Goal: Task Accomplishment & Management: Manage account settings

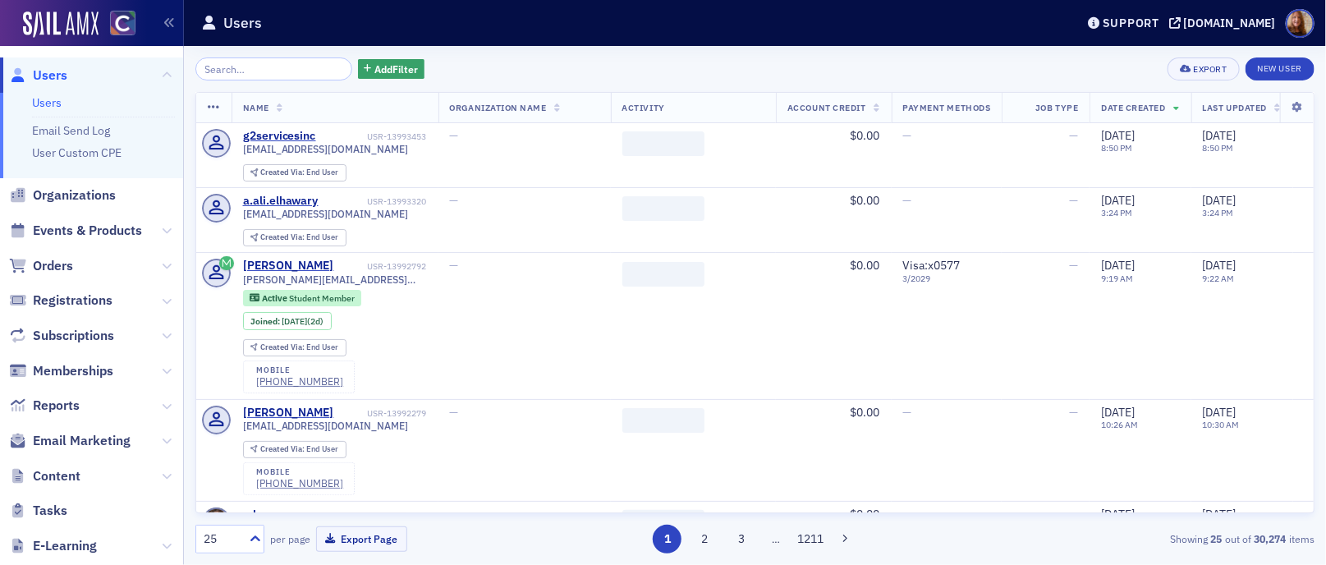
click at [250, 76] on input "search" at bounding box center [273, 68] width 157 height 23
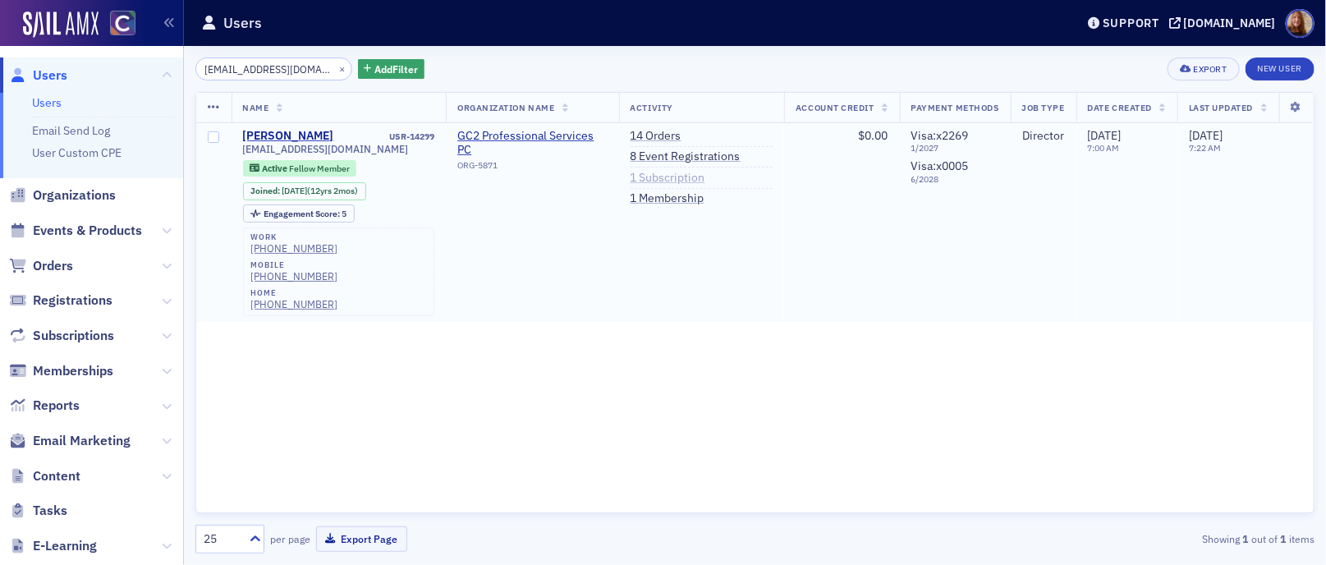
type input "[EMAIL_ADDRESS][DOMAIN_NAME]"
click at [666, 181] on link "1 Subscription" at bounding box center [667, 178] width 75 height 15
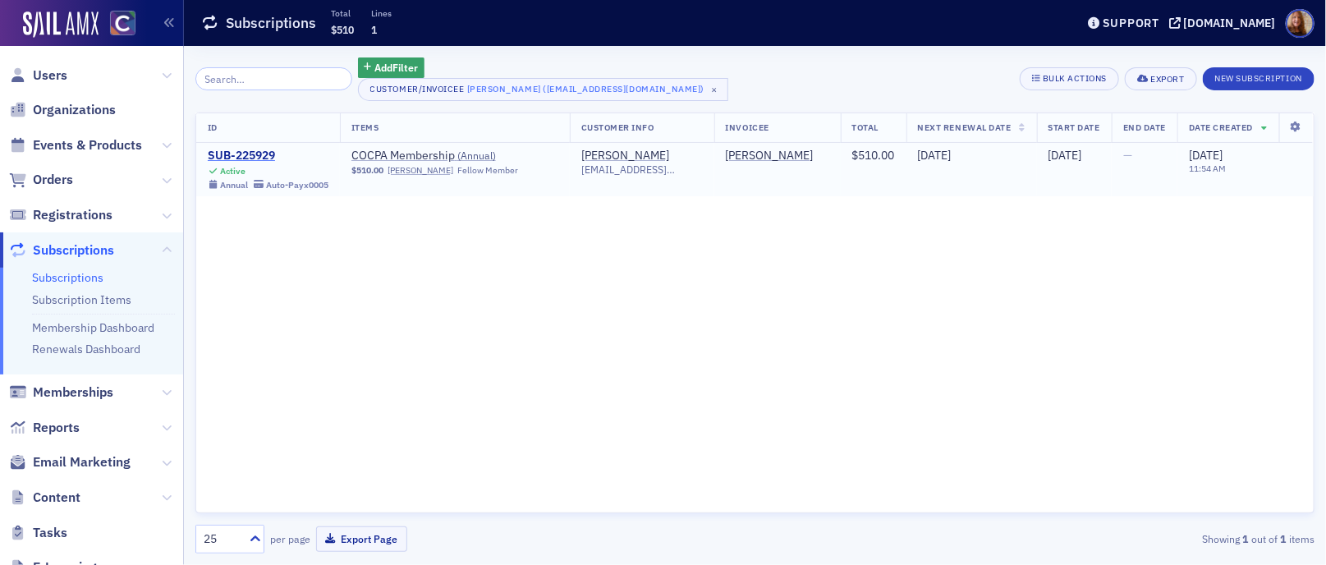
click at [258, 152] on div "SUB-225929" at bounding box center [268, 156] width 121 height 15
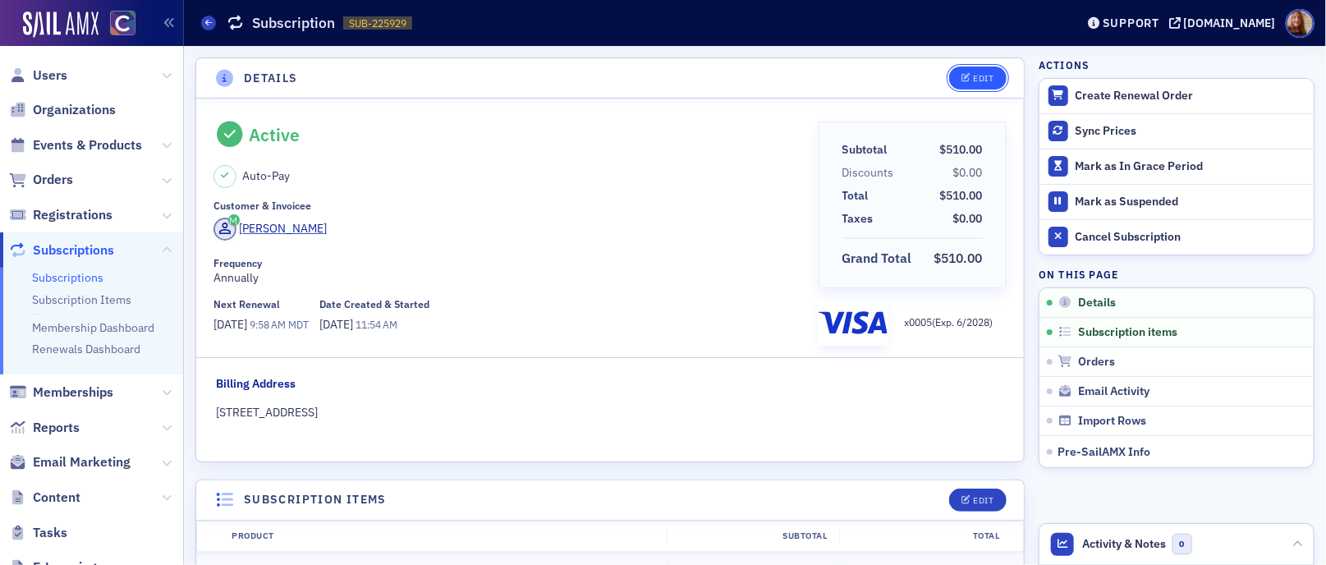
click at [961, 79] on icon "button" at bounding box center [966, 78] width 10 height 9
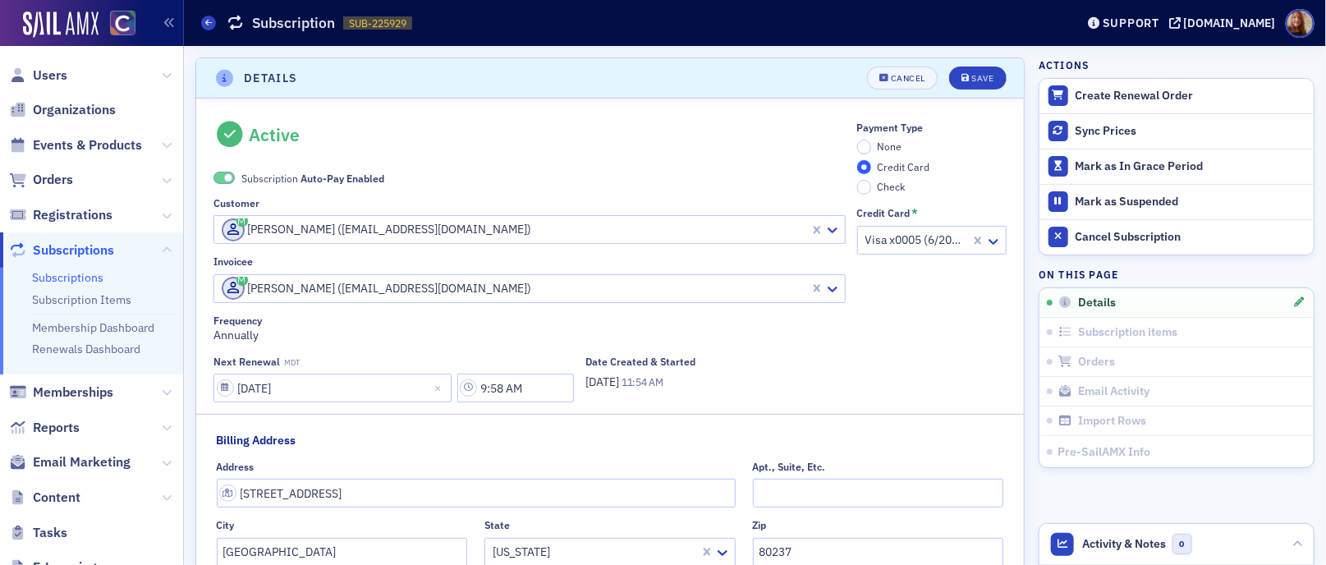
scroll to position [2, 0]
drag, startPoint x: 962, startPoint y: 236, endPoint x: 914, endPoint y: 182, distance: 72.1
click at [877, 138] on span "None" at bounding box center [889, 143] width 25 height 13
click at [867, 138] on input "None" at bounding box center [864, 144] width 15 height 15
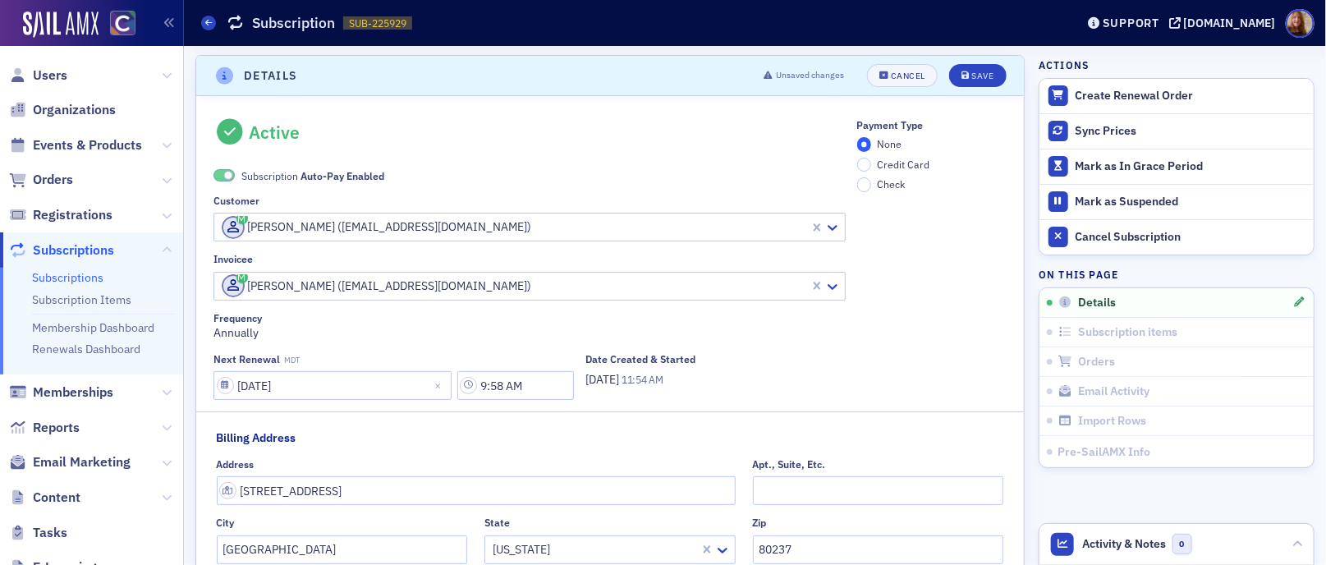
click at [265, 176] on span "Subscription Auto-Pay Enabled" at bounding box center [312, 175] width 143 height 15
click at [960, 80] on button "Save" at bounding box center [977, 75] width 57 height 23
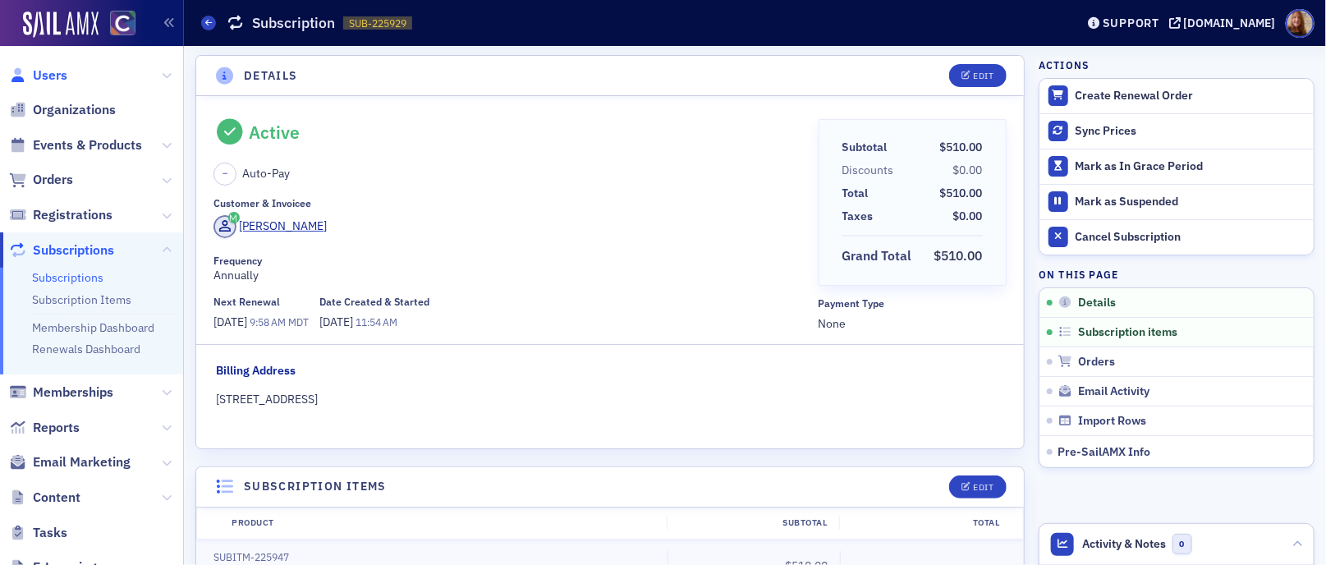
click at [48, 74] on span "Users" at bounding box center [50, 75] width 34 height 18
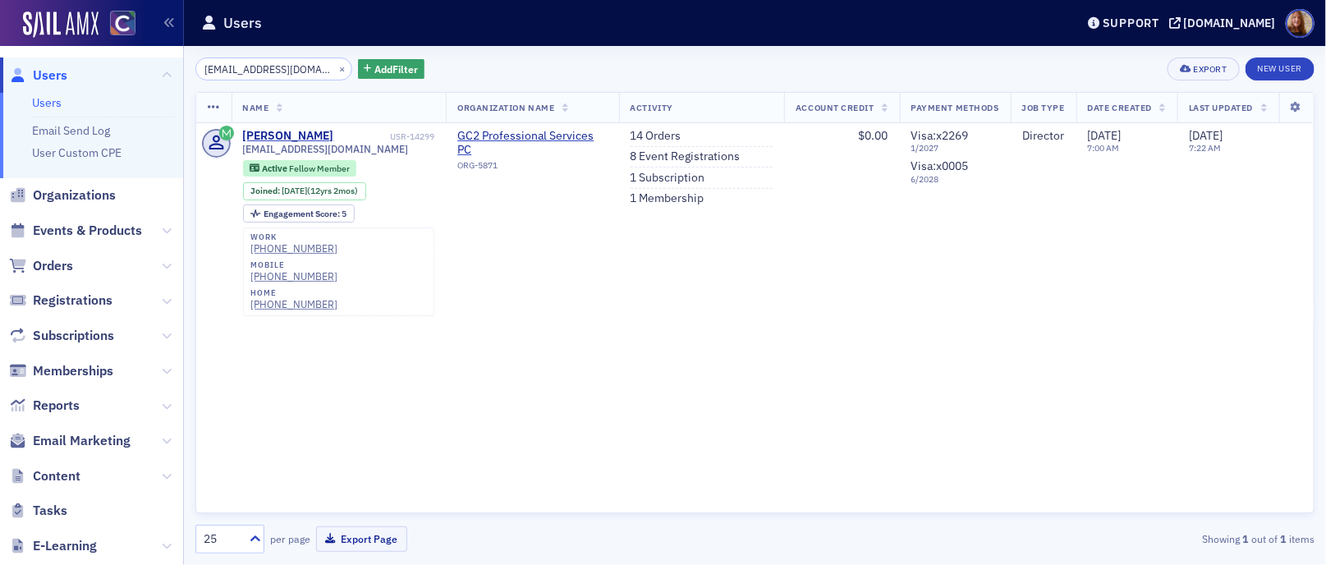
click at [259, 73] on input "[EMAIL_ADDRESS][DOMAIN_NAME]" at bounding box center [273, 68] width 157 height 23
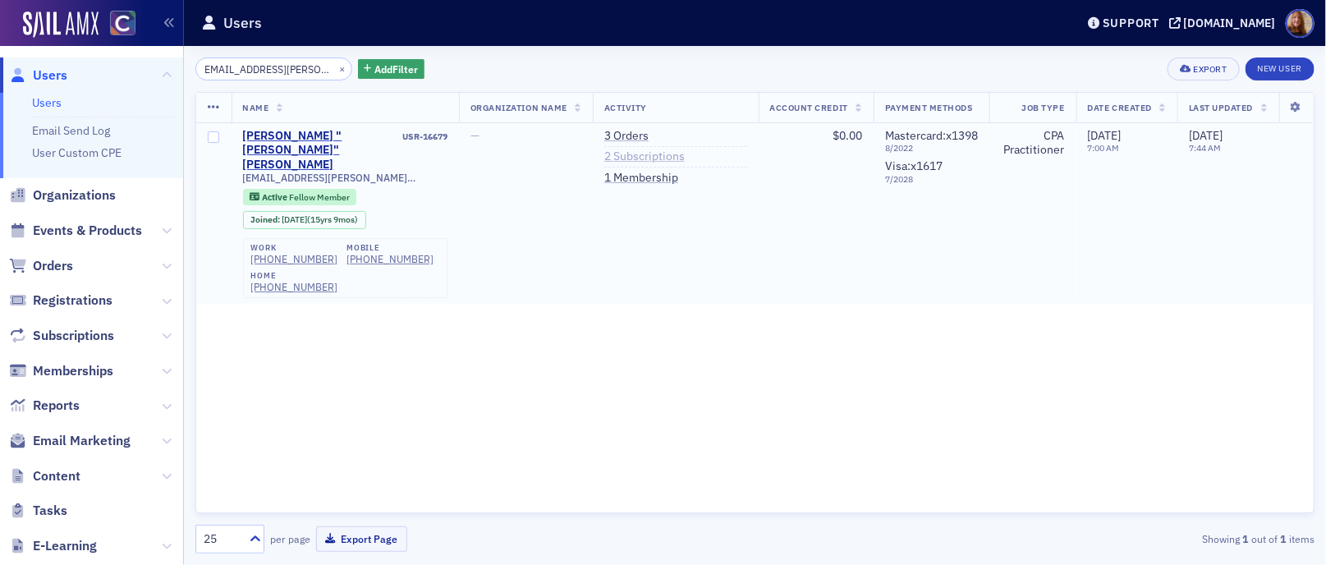
type input "[EMAIL_ADDRESS][PERSON_NAME][DOMAIN_NAME]"
click at [629, 162] on link "2 Subscriptions" at bounding box center [644, 156] width 80 height 15
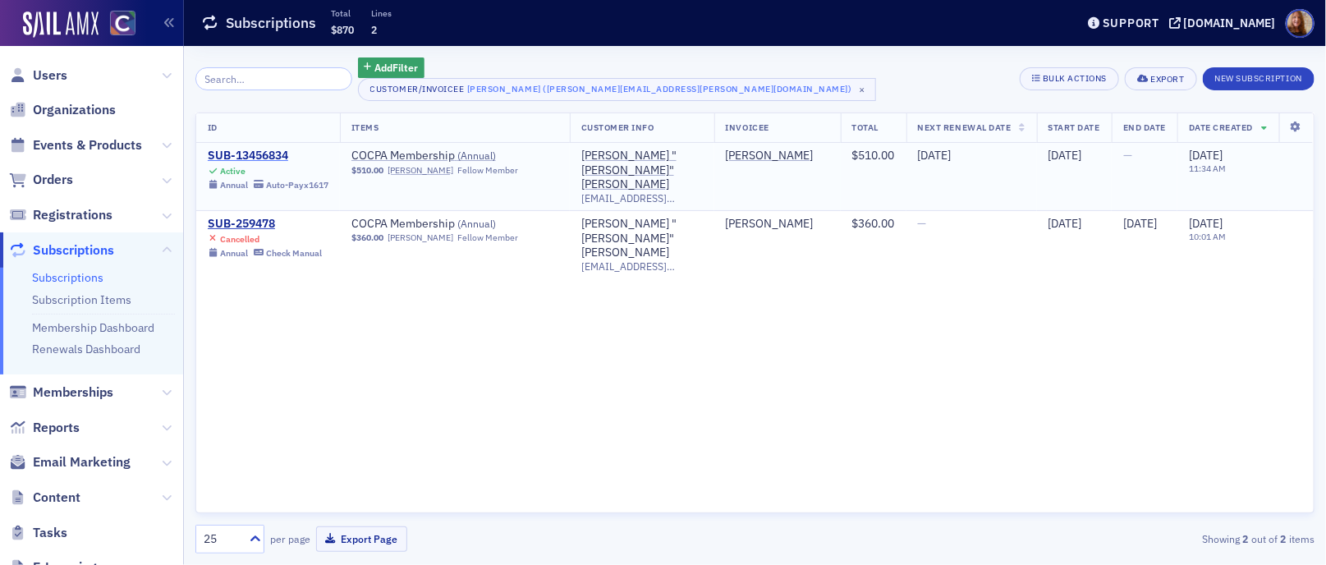
click at [270, 159] on div "SUB-13456834" at bounding box center [268, 156] width 121 height 15
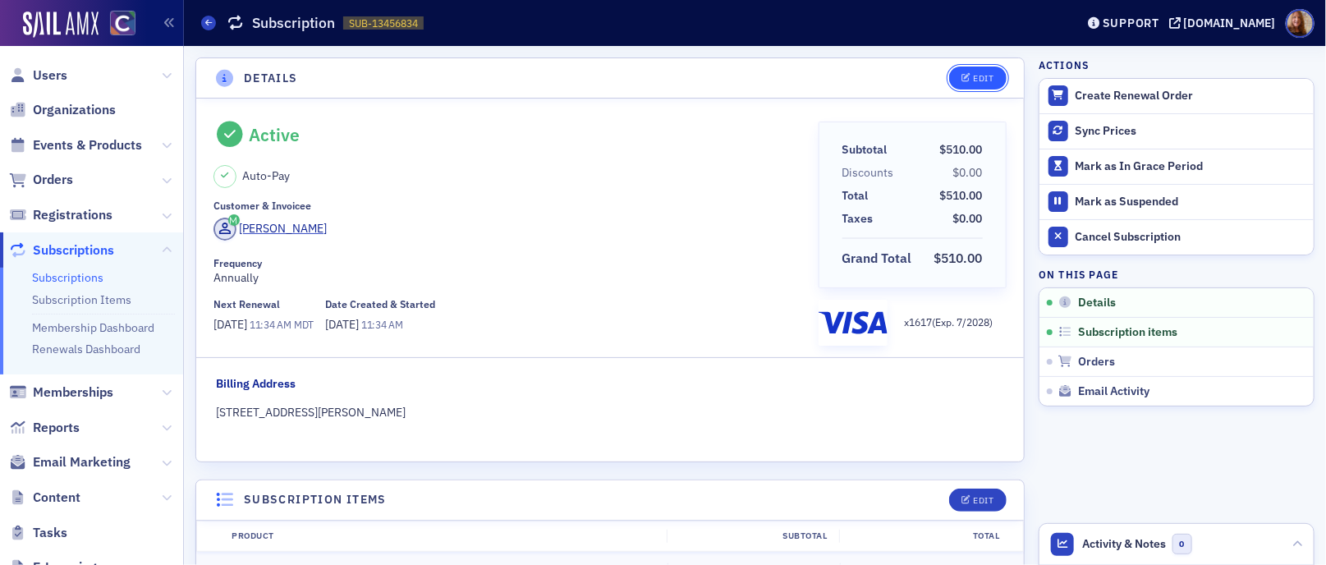
click at [949, 71] on button "Edit" at bounding box center [977, 77] width 57 height 23
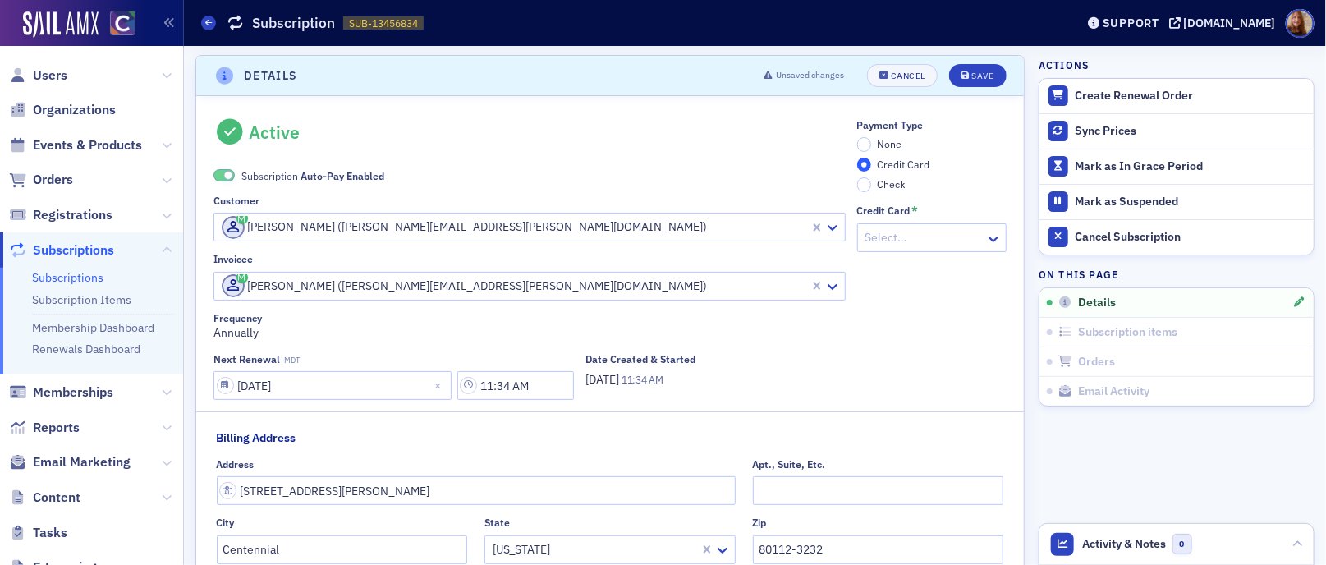
click at [877, 141] on span "None" at bounding box center [889, 143] width 25 height 13
click at [871, 141] on input "None" at bounding box center [864, 144] width 15 height 15
click at [313, 172] on span "Auto-Pay Enabled" at bounding box center [342, 175] width 84 height 13
click at [959, 81] on button "Save" at bounding box center [977, 75] width 57 height 23
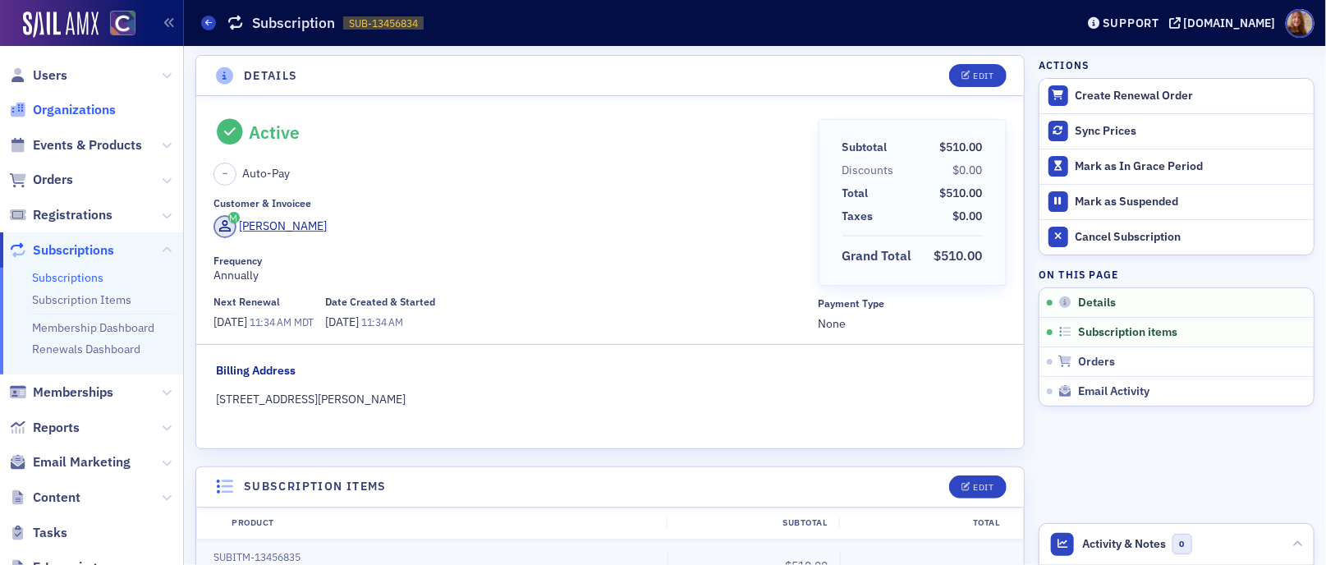
click at [47, 103] on span "Organizations" at bounding box center [74, 110] width 83 height 18
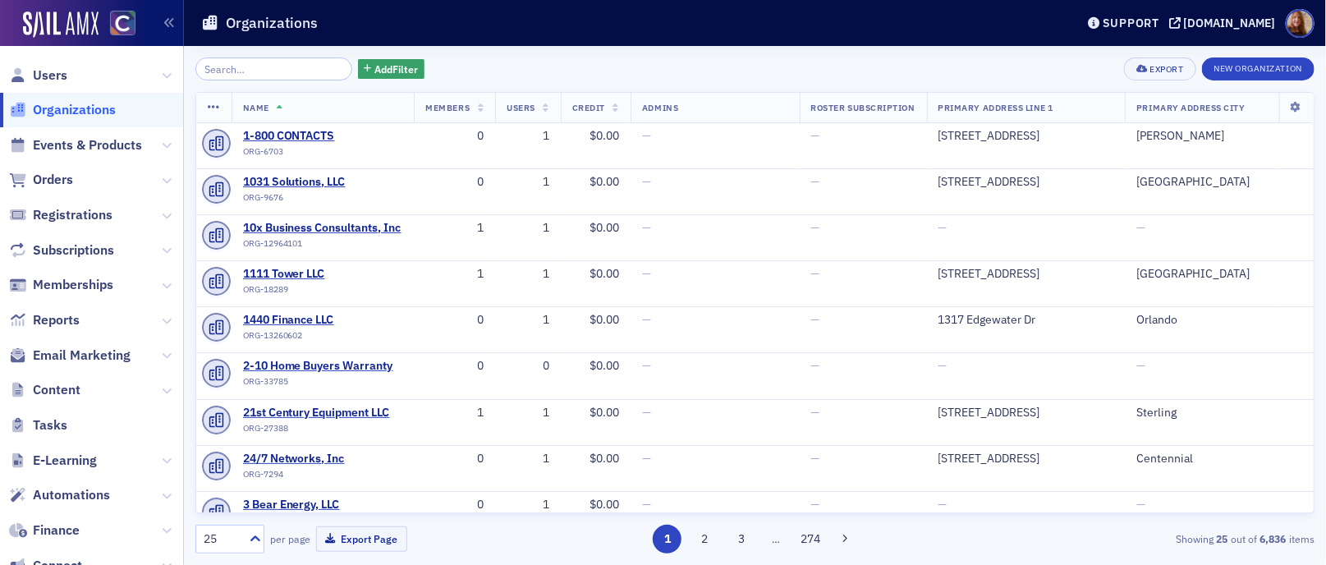
click at [245, 71] on input "search" at bounding box center [273, 68] width 157 height 23
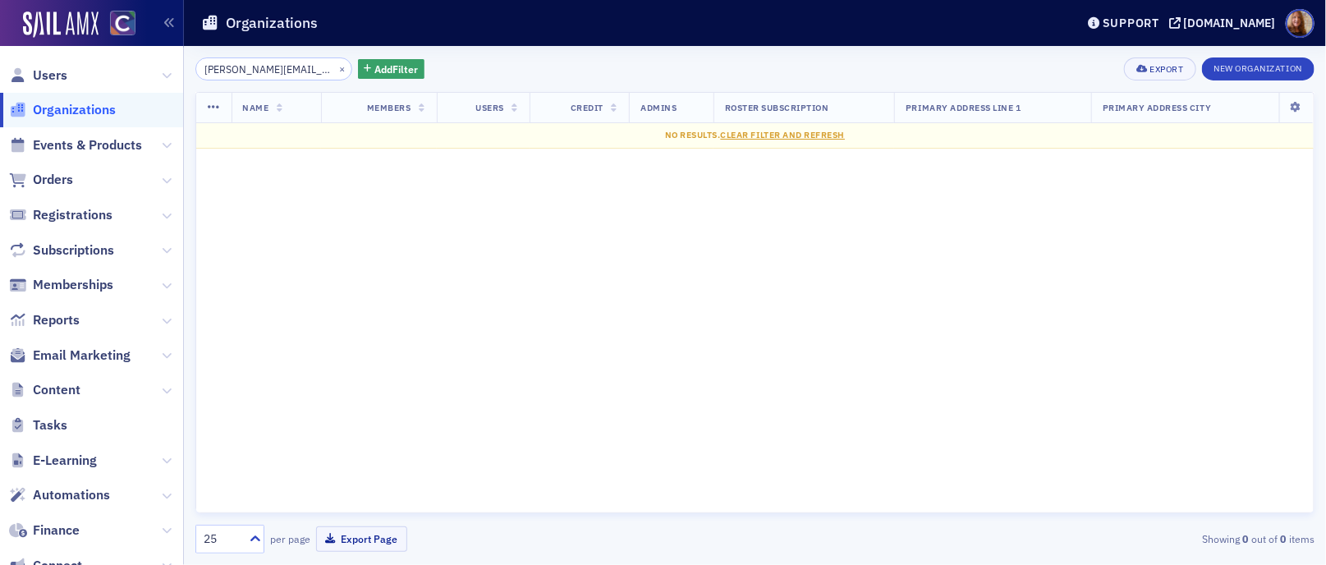
drag, startPoint x: 244, startPoint y: 71, endPoint x: 319, endPoint y: 76, distance: 74.9
click at [319, 76] on div "[PERSON_NAME][EMAIL_ADDRESS][DOMAIN_NAME] ×" at bounding box center [273, 68] width 157 height 23
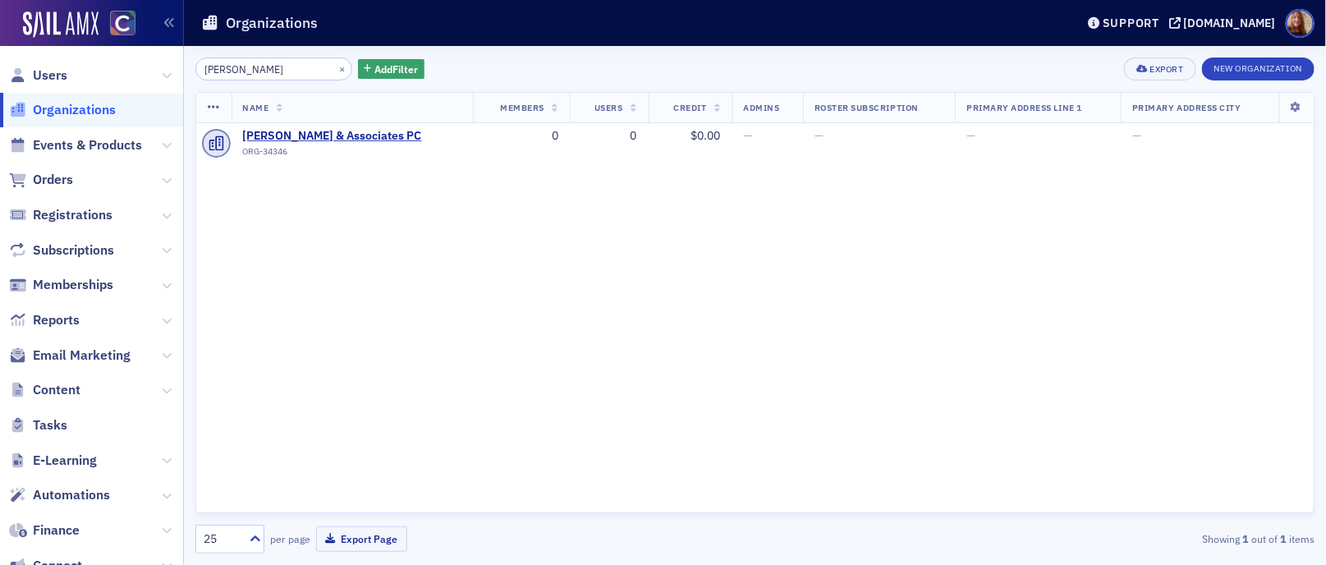
type input "[PERSON_NAME]"
click at [58, 75] on span "Users" at bounding box center [50, 75] width 34 height 18
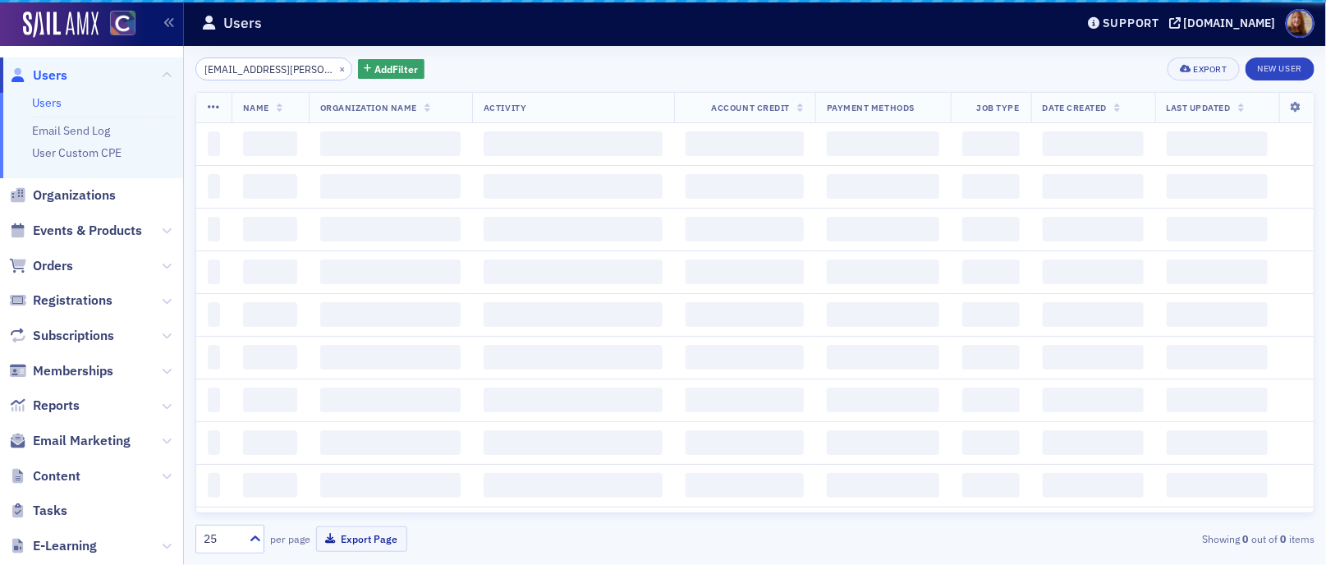
scroll to position [0, 3]
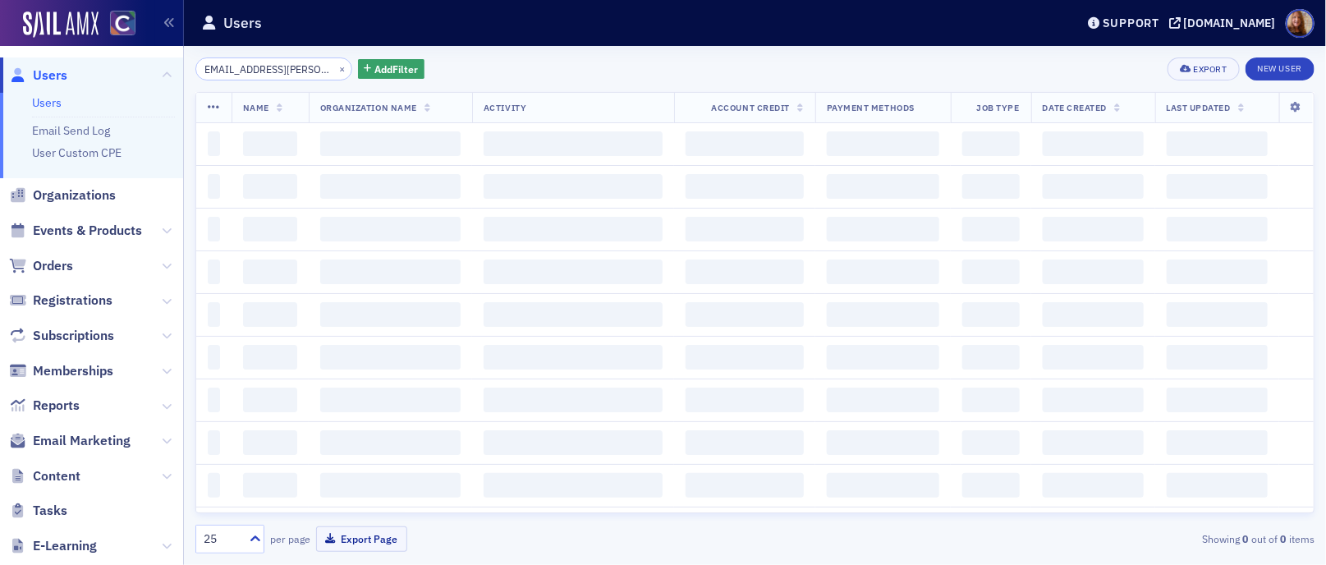
click at [235, 66] on input "[EMAIL_ADDRESS][PERSON_NAME][DOMAIN_NAME]" at bounding box center [273, 68] width 157 height 23
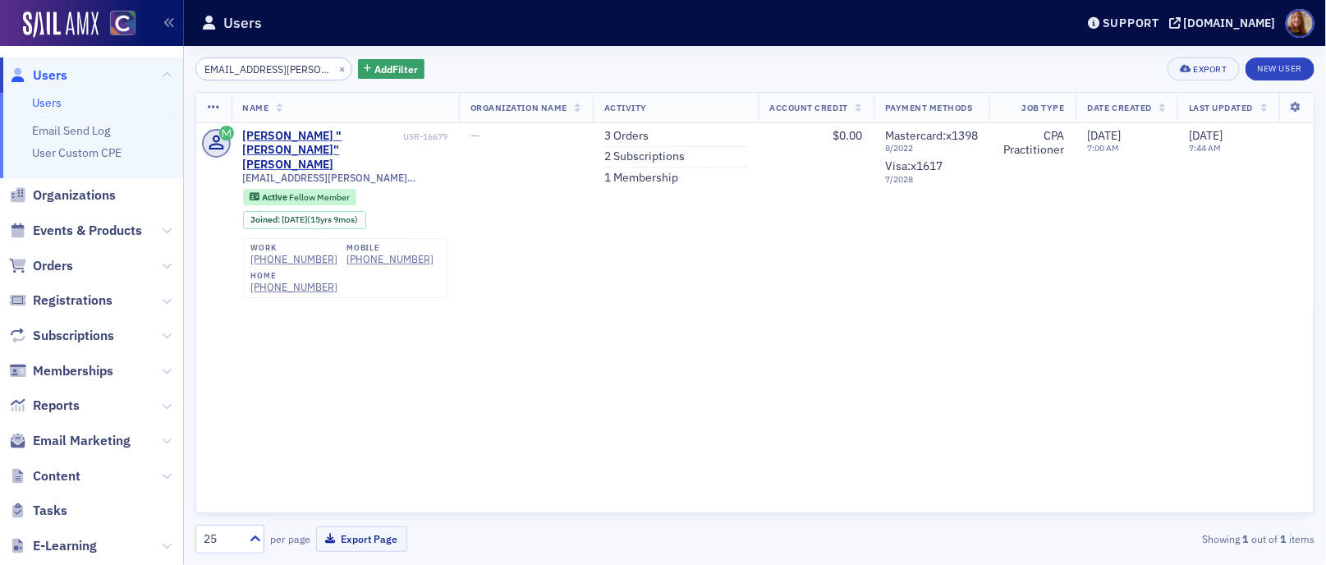
click at [247, 66] on input "[EMAIL_ADDRESS][PERSON_NAME][DOMAIN_NAME]" at bounding box center [273, 68] width 157 height 23
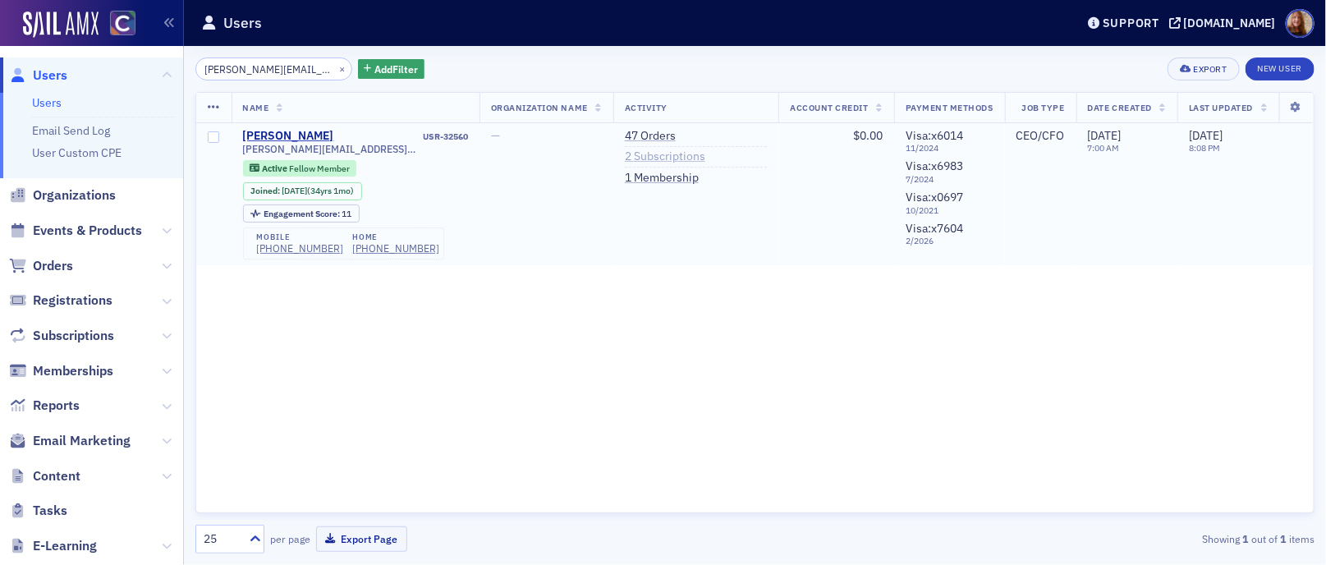
type input "[PERSON_NAME][EMAIL_ADDRESS][DOMAIN_NAME]"
click at [669, 158] on link "2 Subscriptions" at bounding box center [665, 156] width 80 height 15
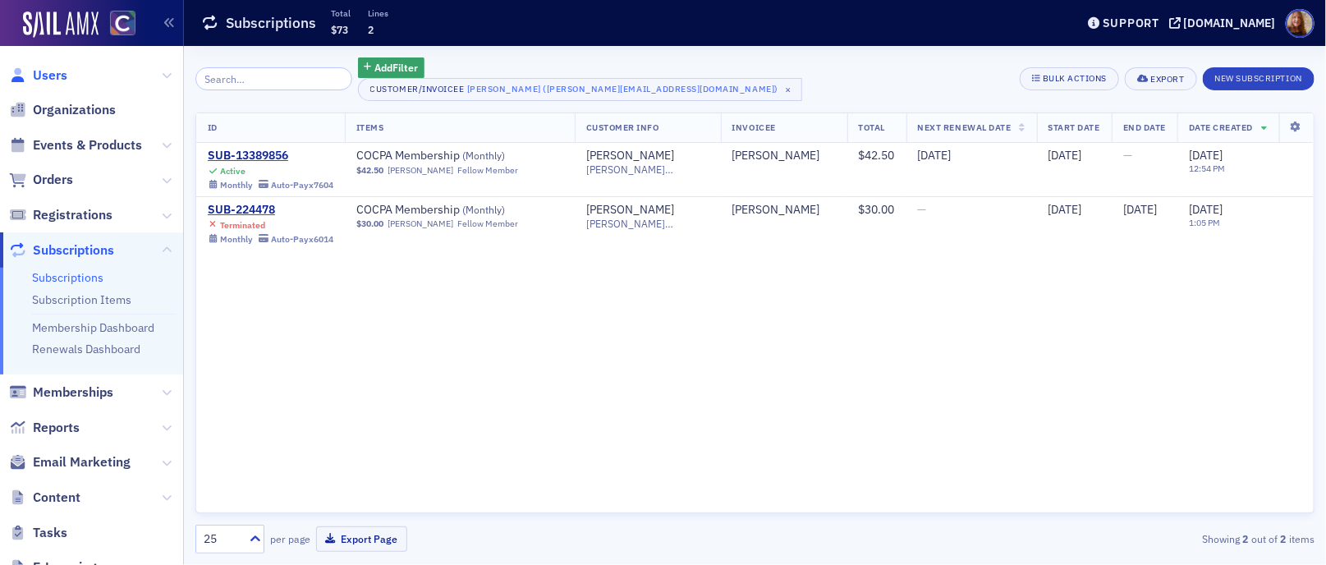
click at [49, 75] on span "Users" at bounding box center [50, 75] width 34 height 18
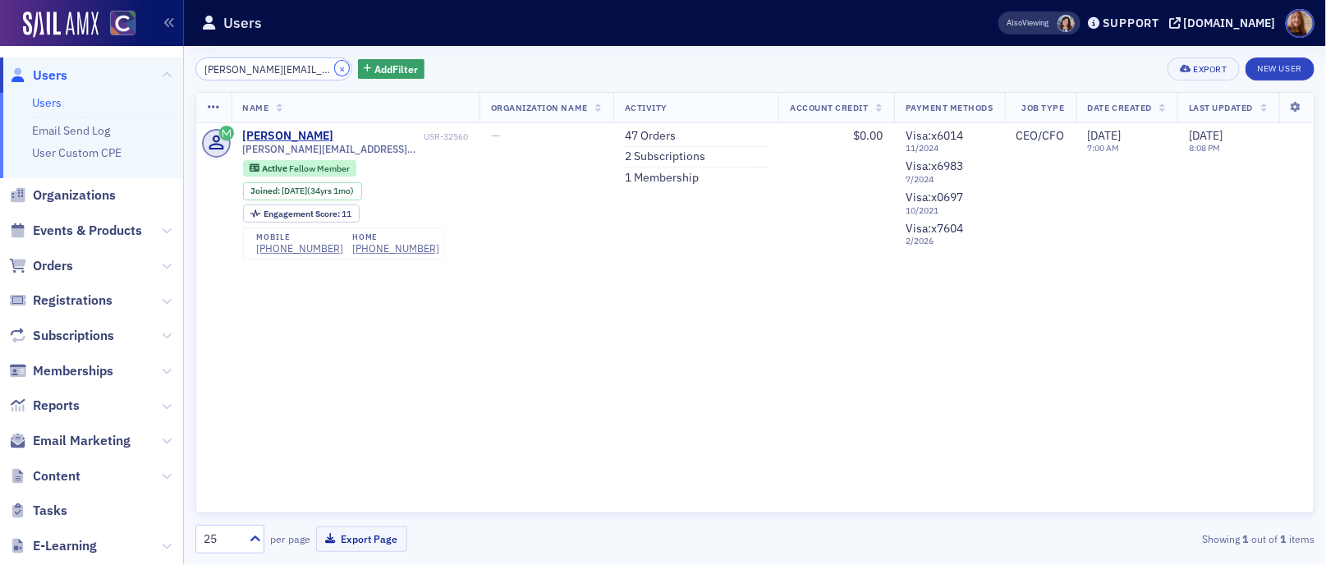
click at [335, 66] on button "×" at bounding box center [342, 68] width 15 height 15
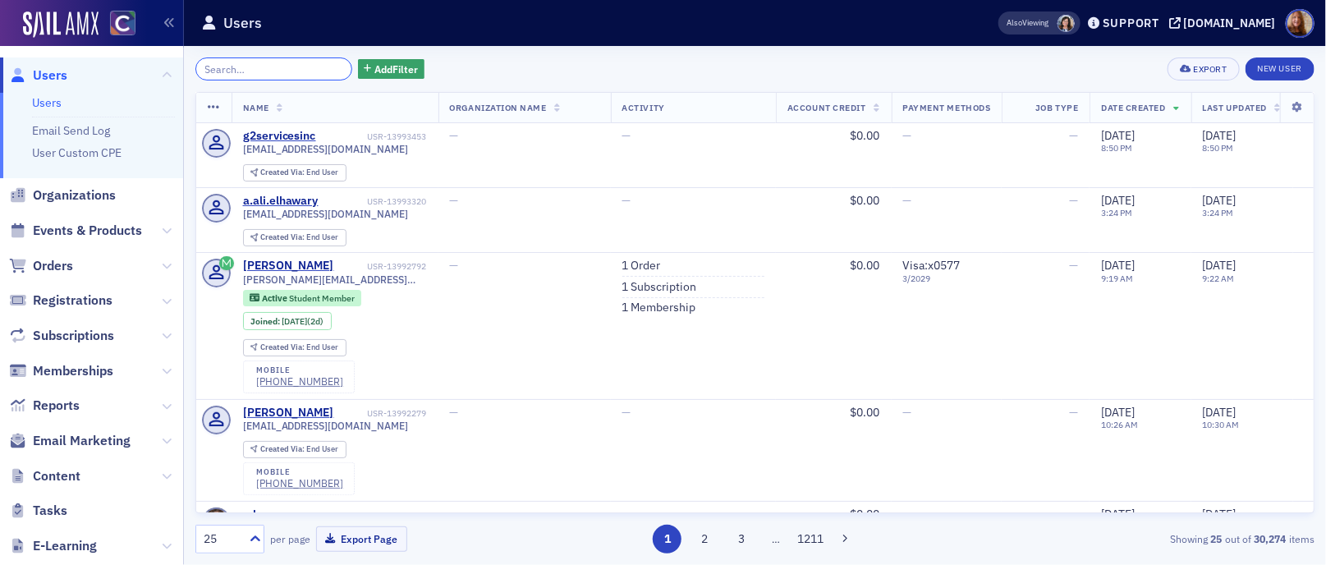
click at [317, 63] on input "search" at bounding box center [273, 68] width 157 height 23
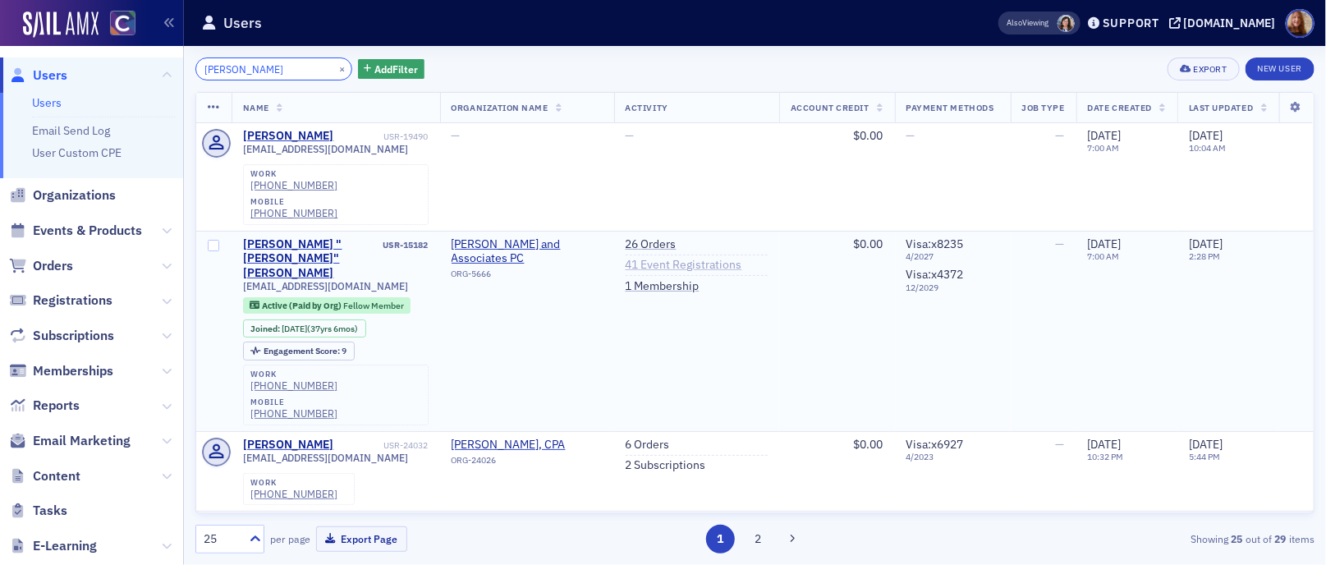
type input "[PERSON_NAME]"
click at [655, 258] on link "41 Event Registrations" at bounding box center [684, 265] width 117 height 15
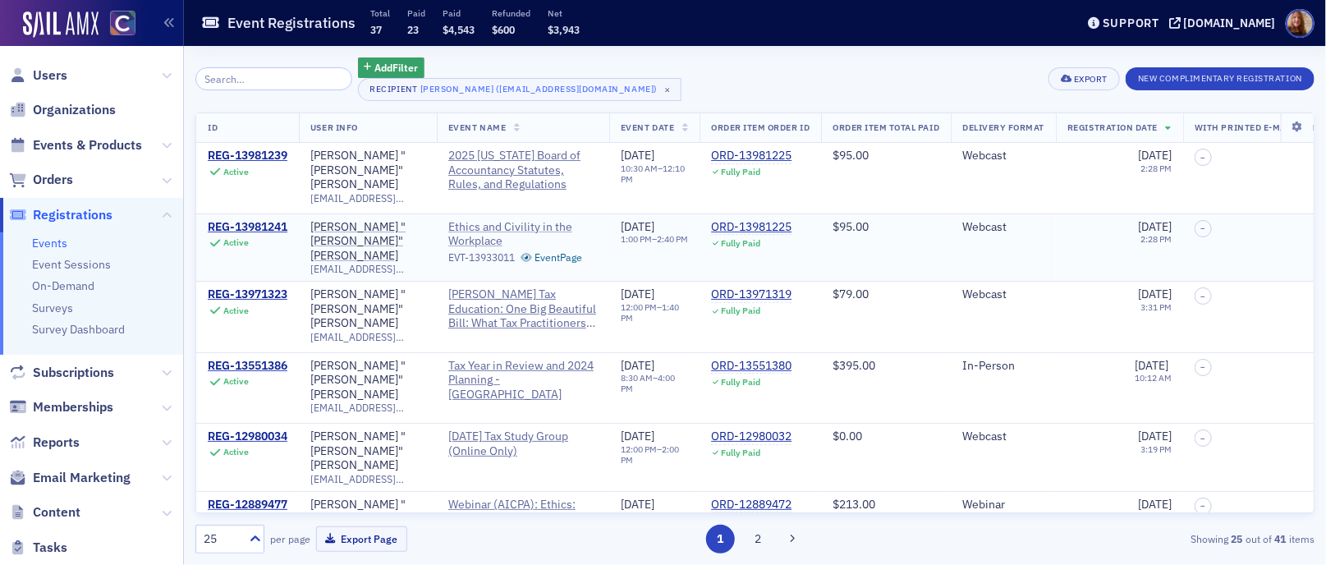
click at [497, 231] on span "Ethics and Civility in the Workplace" at bounding box center [522, 234] width 149 height 29
click at [798, 76] on div "Add Filter Recipient [PERSON_NAME] ([EMAIL_ADDRESS][DOMAIN_NAME]) × Export New …" at bounding box center [754, 79] width 1119 height 44
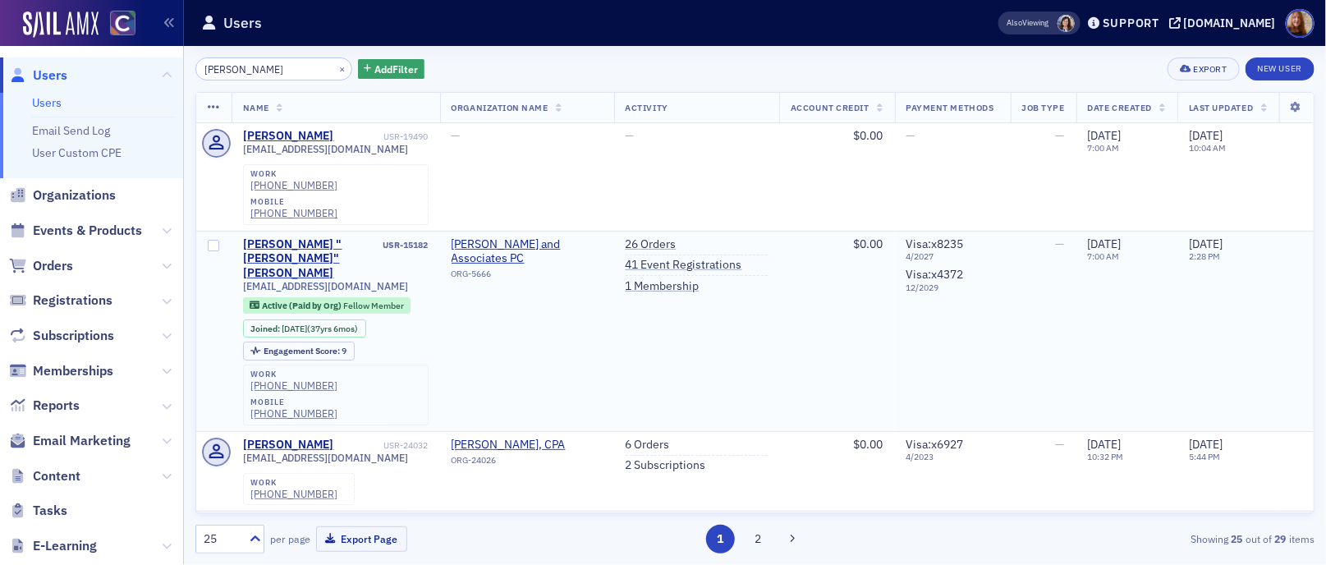
drag, startPoint x: 636, startPoint y: 241, endPoint x: 657, endPoint y: 244, distance: 20.7
click at [636, 258] on link "41 Event Registrations" at bounding box center [684, 265] width 117 height 15
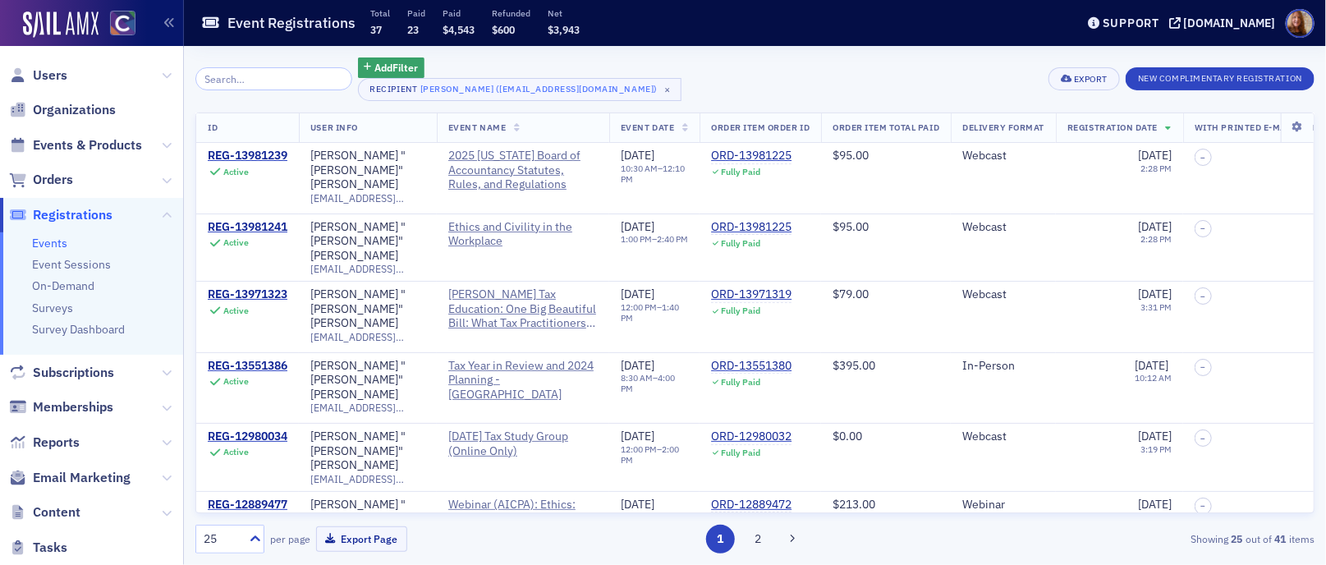
click at [741, 80] on div "Add Filter Recipient [PERSON_NAME] ([EMAIL_ADDRESS][DOMAIN_NAME]) × Export New …" at bounding box center [754, 79] width 1119 height 44
click at [815, 75] on div "Add Filter Recipient [PERSON_NAME] ([EMAIL_ADDRESS][DOMAIN_NAME]) × Export New …" at bounding box center [754, 79] width 1119 height 44
click at [781, 77] on div "Add Filter Recipient [PERSON_NAME] ([EMAIL_ADDRESS][DOMAIN_NAME]) × Export New …" at bounding box center [754, 79] width 1119 height 44
click at [800, 67] on div "Add Filter Recipient [PERSON_NAME] ([EMAIL_ADDRESS][DOMAIN_NAME]) × Export New …" at bounding box center [754, 79] width 1119 height 44
click at [799, 70] on div "Add Filter Recipient [PERSON_NAME] ([EMAIL_ADDRESS][DOMAIN_NAME]) × Export New …" at bounding box center [754, 79] width 1119 height 44
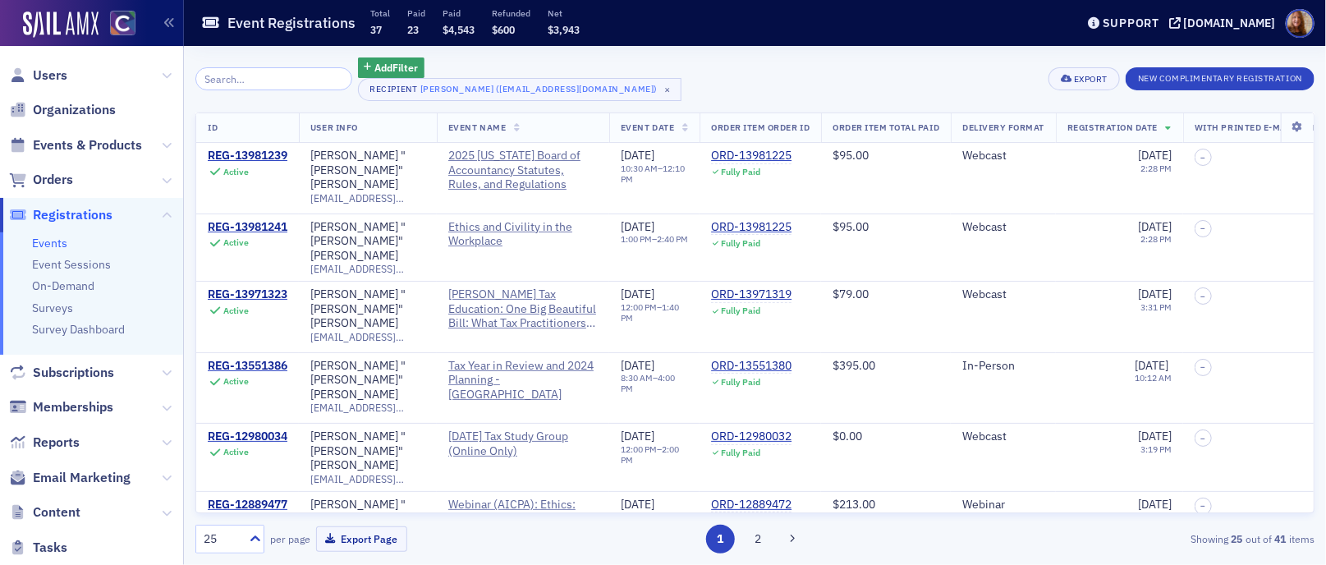
click at [908, 74] on div "Add Filter Recipient [PERSON_NAME] ([EMAIL_ADDRESS][DOMAIN_NAME]) × Export New …" at bounding box center [754, 79] width 1119 height 44
click at [791, 89] on div "Add Filter Recipient [PERSON_NAME] ([EMAIL_ADDRESS][DOMAIN_NAME]) × Export New …" at bounding box center [754, 79] width 1119 height 44
click at [771, 84] on div "Add Filter Recipient [PERSON_NAME] ([EMAIL_ADDRESS][DOMAIN_NAME]) × Export New …" at bounding box center [754, 79] width 1119 height 44
click at [818, 61] on div "Add Filter Recipient [PERSON_NAME] ([EMAIL_ADDRESS][DOMAIN_NAME]) × Export New …" at bounding box center [754, 79] width 1119 height 44
click at [758, 71] on div "Add Filter Recipient [PERSON_NAME] ([EMAIL_ADDRESS][DOMAIN_NAME]) × Export New …" at bounding box center [754, 79] width 1119 height 44
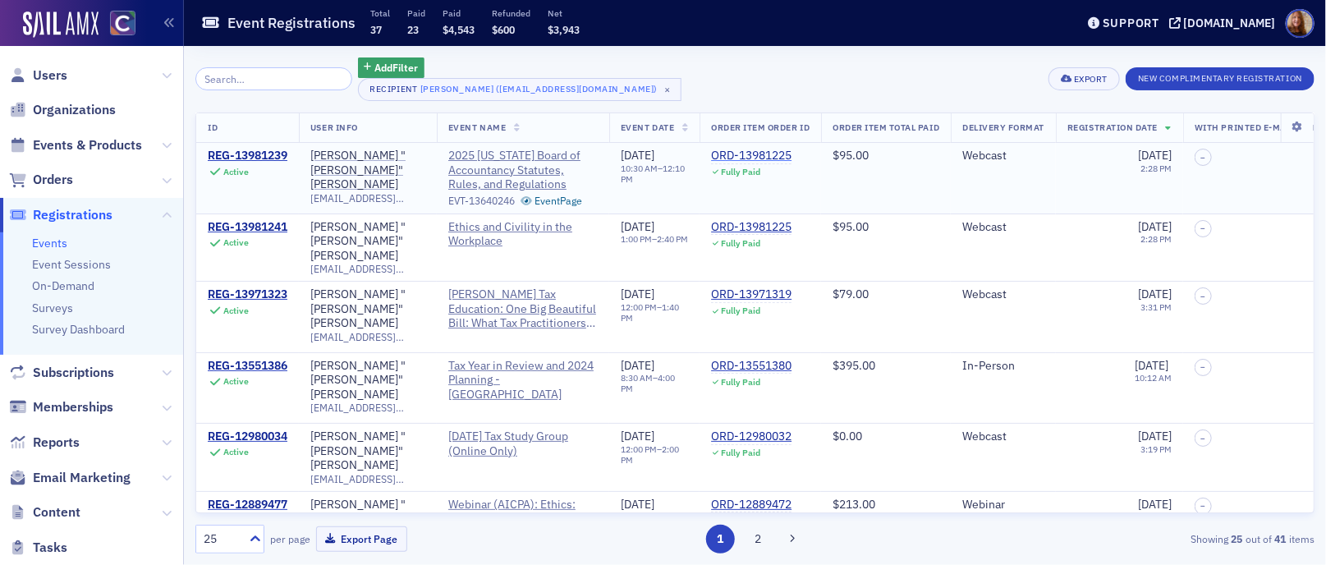
click at [775, 158] on div "ORD-13981225" at bounding box center [751, 156] width 80 height 15
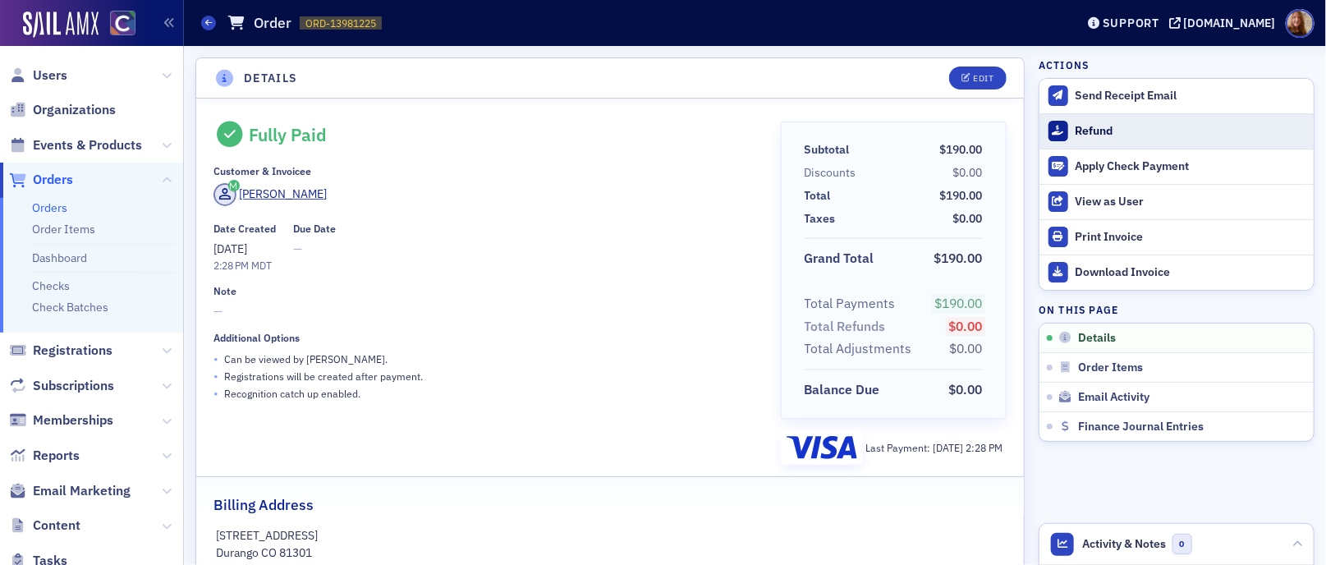
click at [1078, 135] on div "Refund" at bounding box center [1190, 131] width 230 height 15
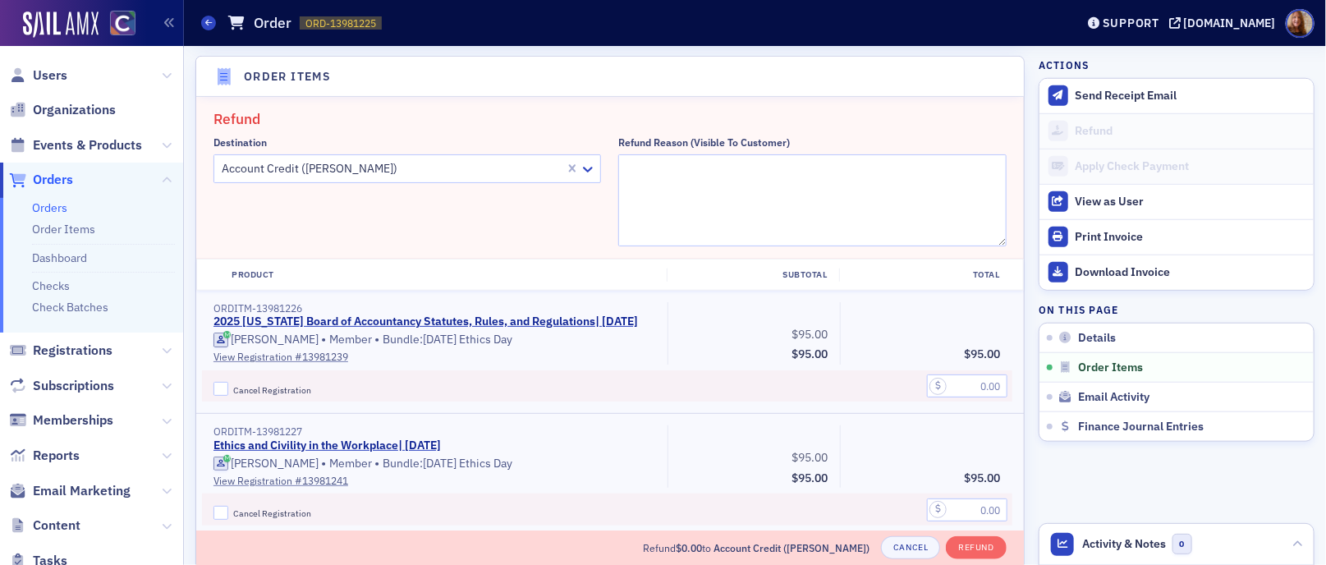
scroll to position [571, 0]
click at [378, 171] on div at bounding box center [391, 168] width 343 height 21
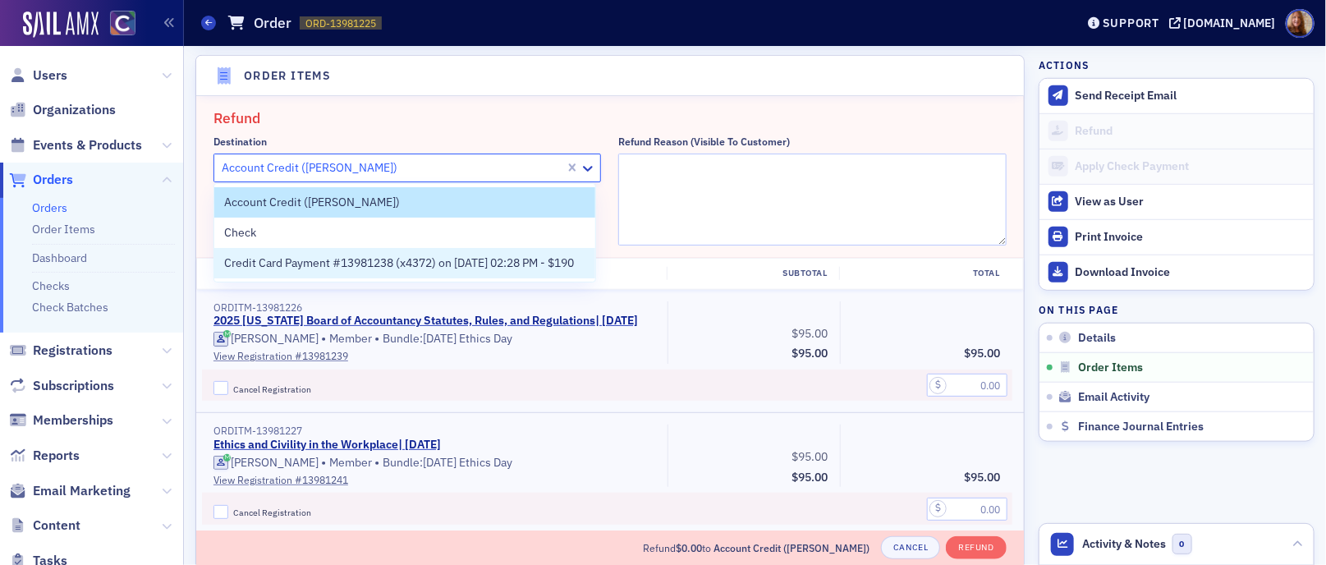
drag, startPoint x: 281, startPoint y: 263, endPoint x: 293, endPoint y: 263, distance: 12.3
click at [281, 263] on span "Credit Card Payment #13981238 (x4372) on [DATE] 02:28 PM - $190" at bounding box center [399, 262] width 350 height 17
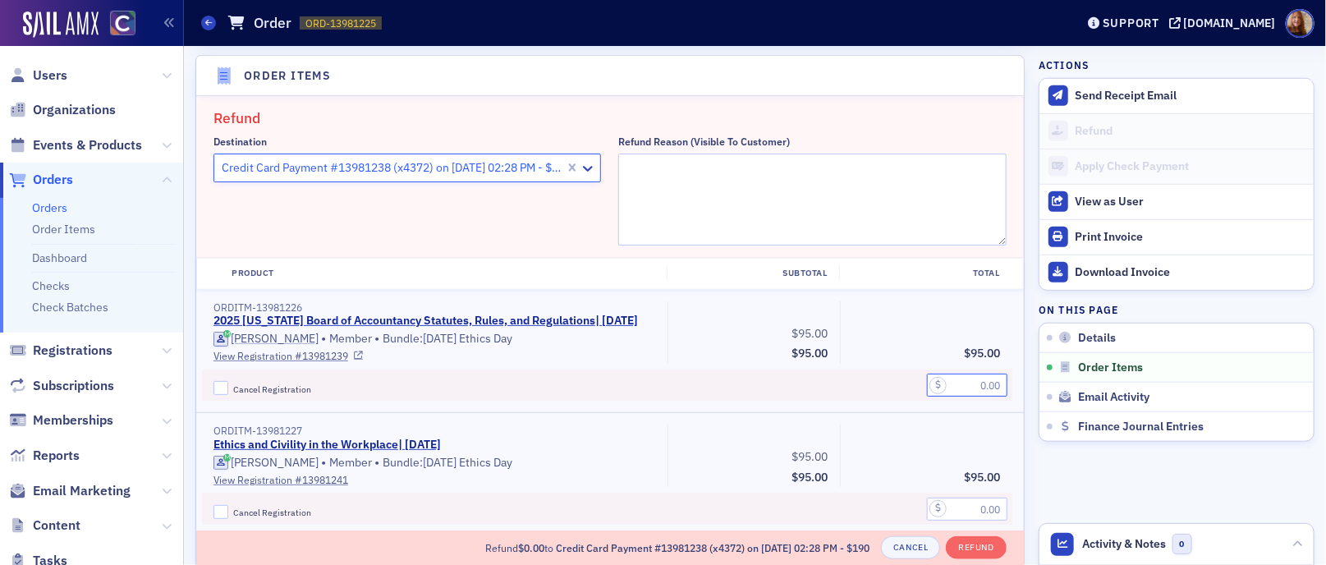
click at [980, 394] on input "text" at bounding box center [967, 385] width 80 height 23
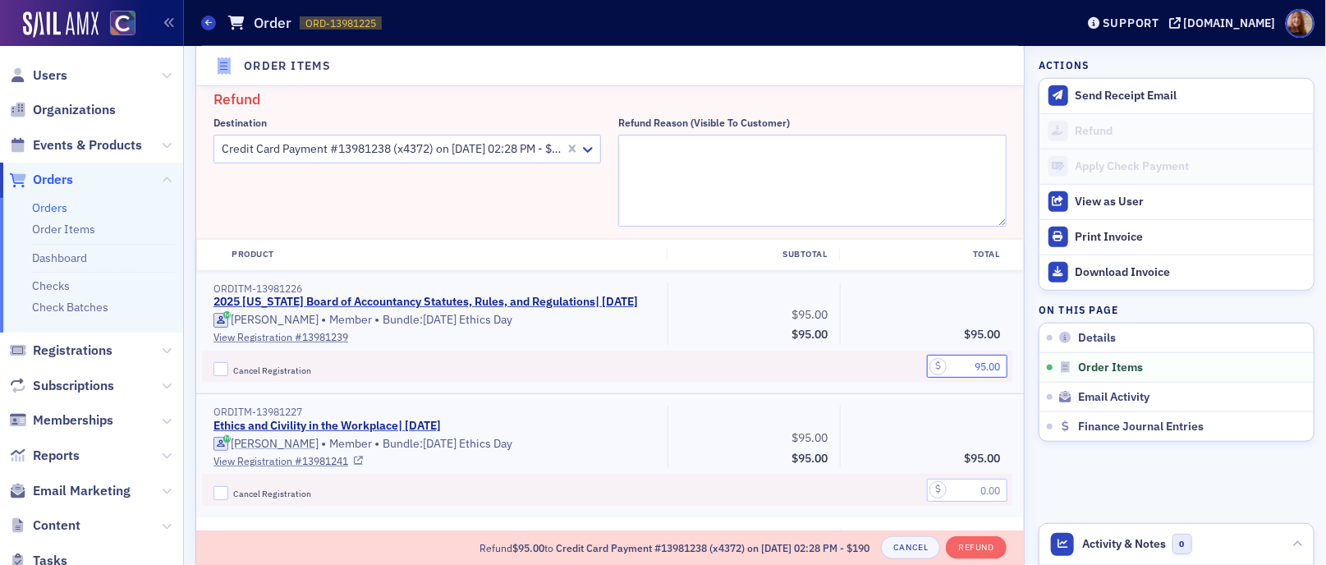
scroll to position [591, 0]
type input "95.00"
click at [974, 504] on div at bounding box center [926, 488] width 172 height 32
click at [982, 500] on input "text" at bounding box center [967, 488] width 80 height 23
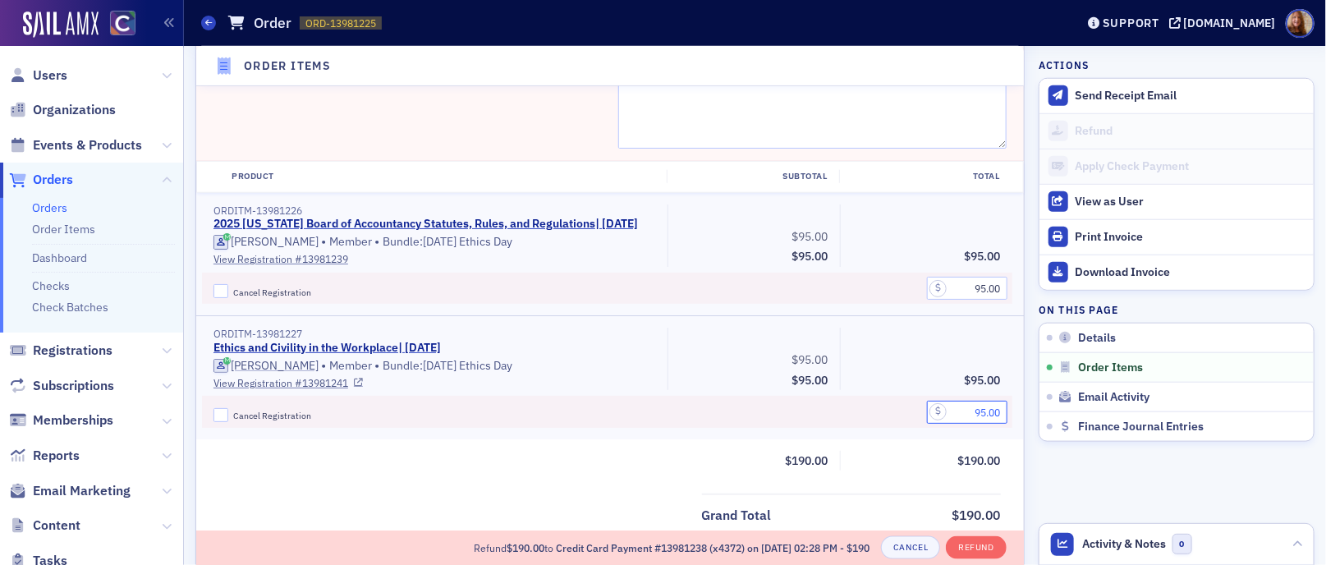
scroll to position [705, 0]
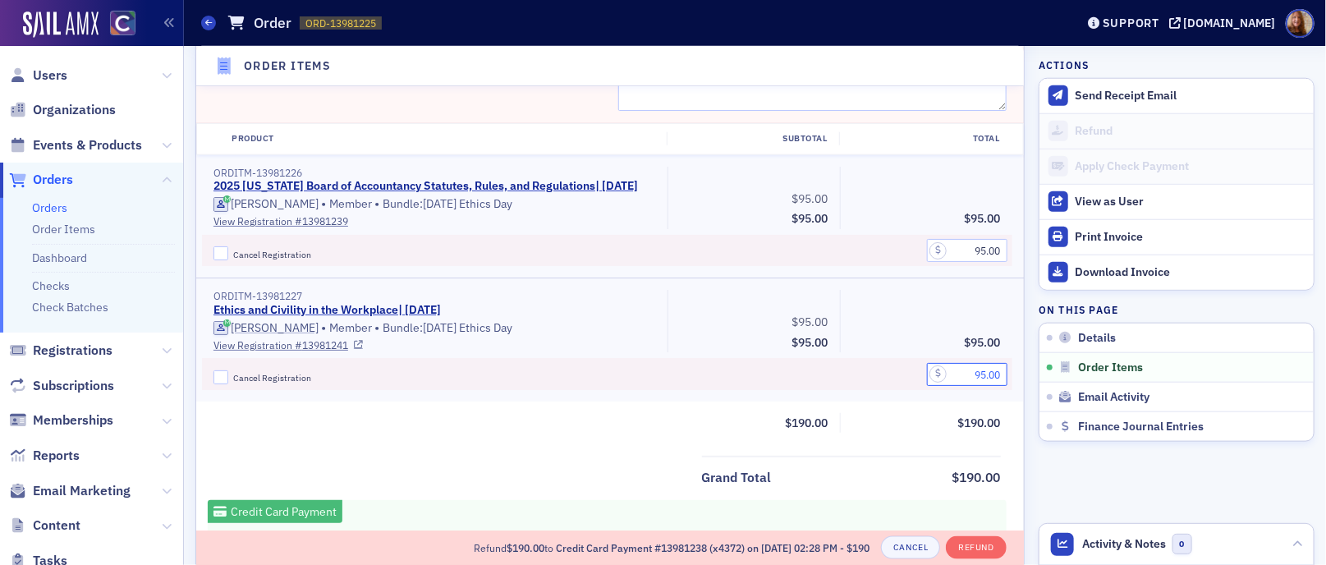
type input "95.00"
click at [218, 385] on input "Cancel Registration" at bounding box center [220, 377] width 15 height 15
checkbox input "true"
click at [224, 261] on input "Cancel Registration" at bounding box center [220, 253] width 15 height 15
checkbox input "true"
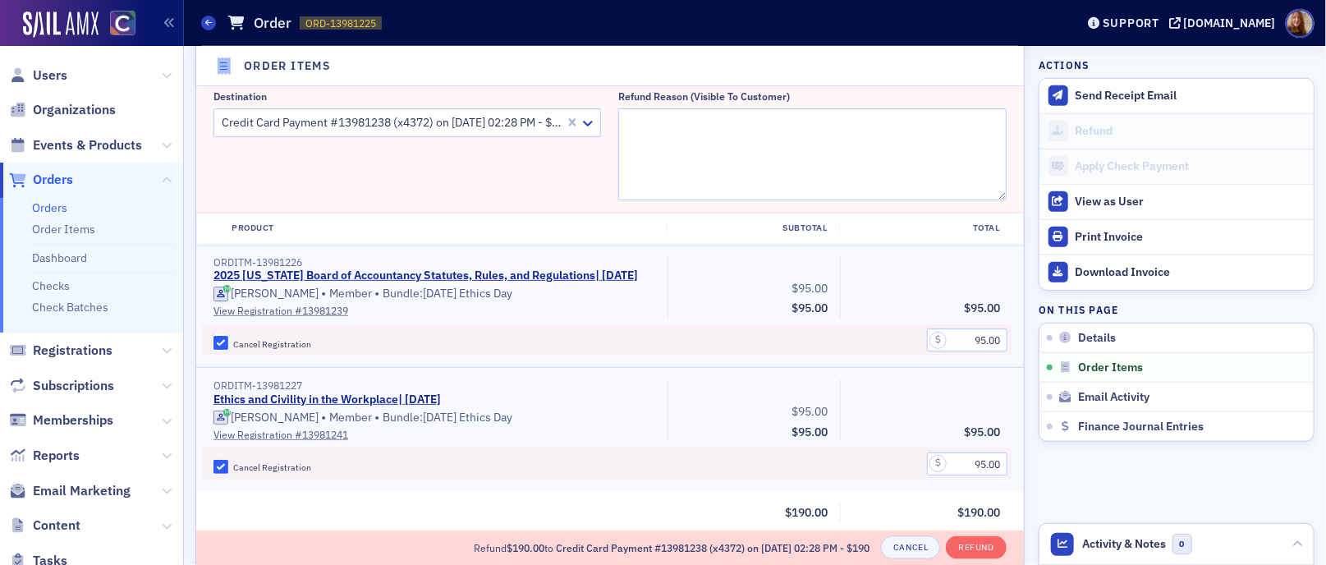
scroll to position [517, 0]
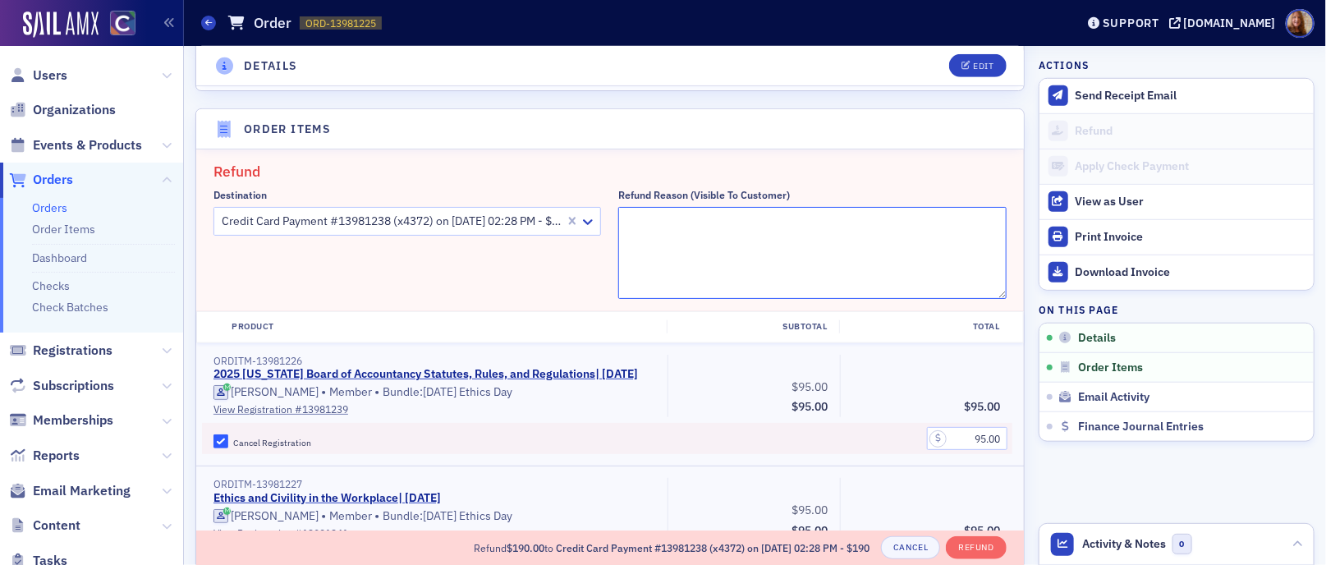
click at [678, 252] on textarea "Refund Reason (Visible to Customer)" at bounding box center [811, 253] width 387 height 92
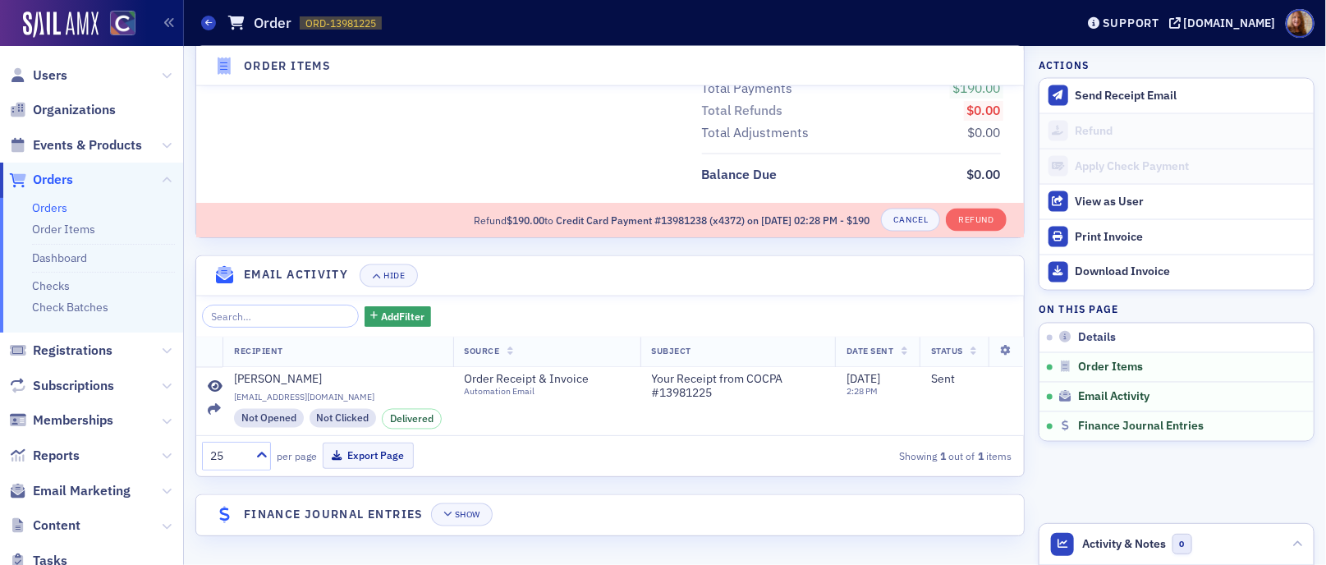
scroll to position [1244, 0]
type textarea "unable to attend"
click at [986, 220] on button "Refund" at bounding box center [976, 220] width 60 height 23
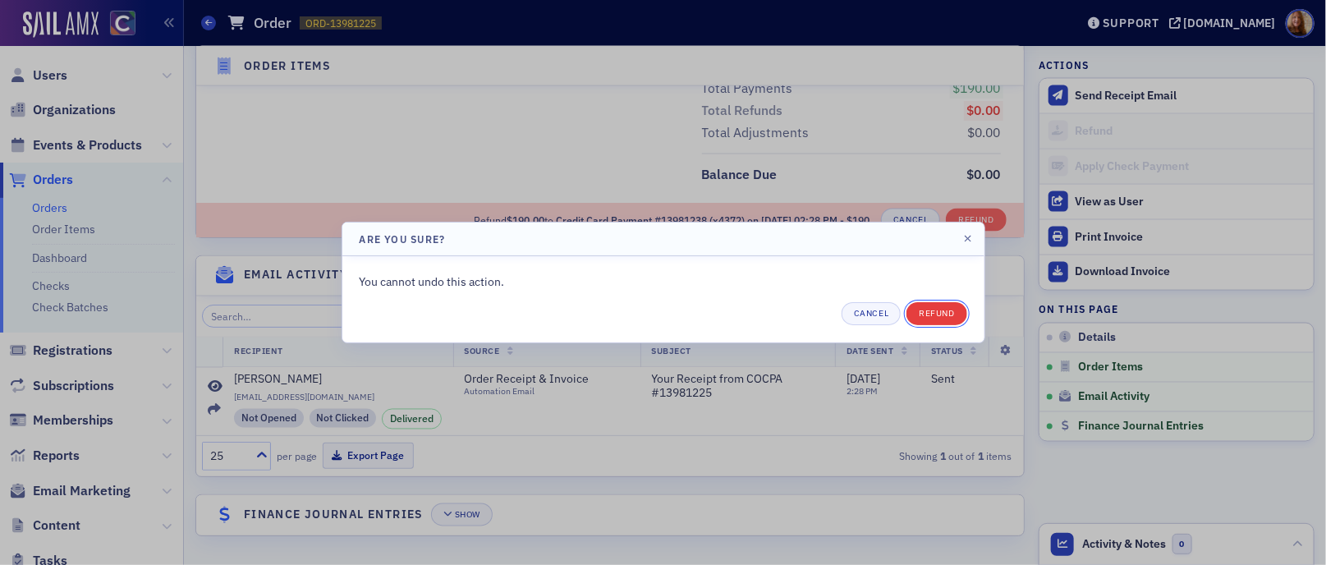
click at [942, 312] on button "Refund" at bounding box center [936, 313] width 60 height 23
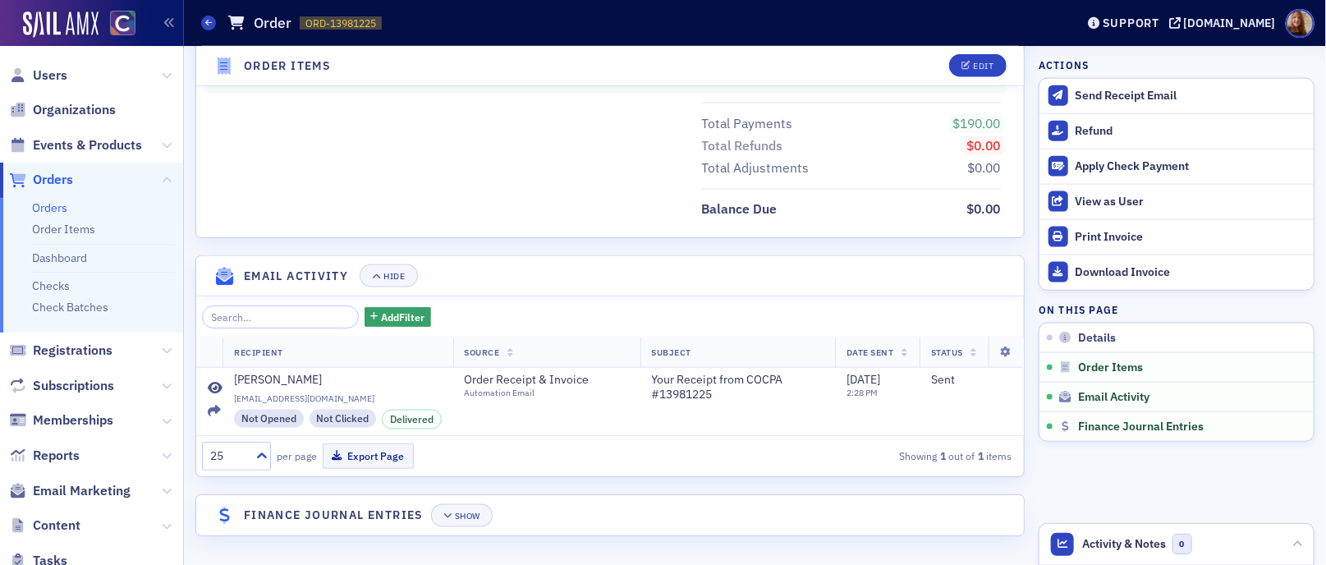
scroll to position [977, 0]
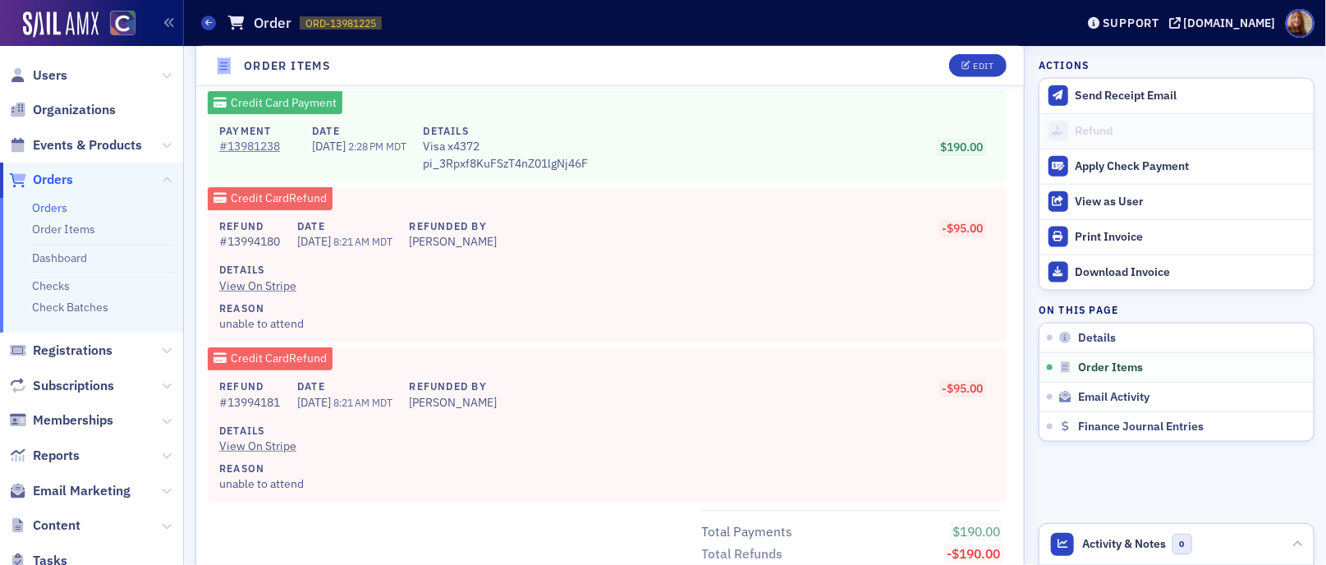
scroll to position [1345, 0]
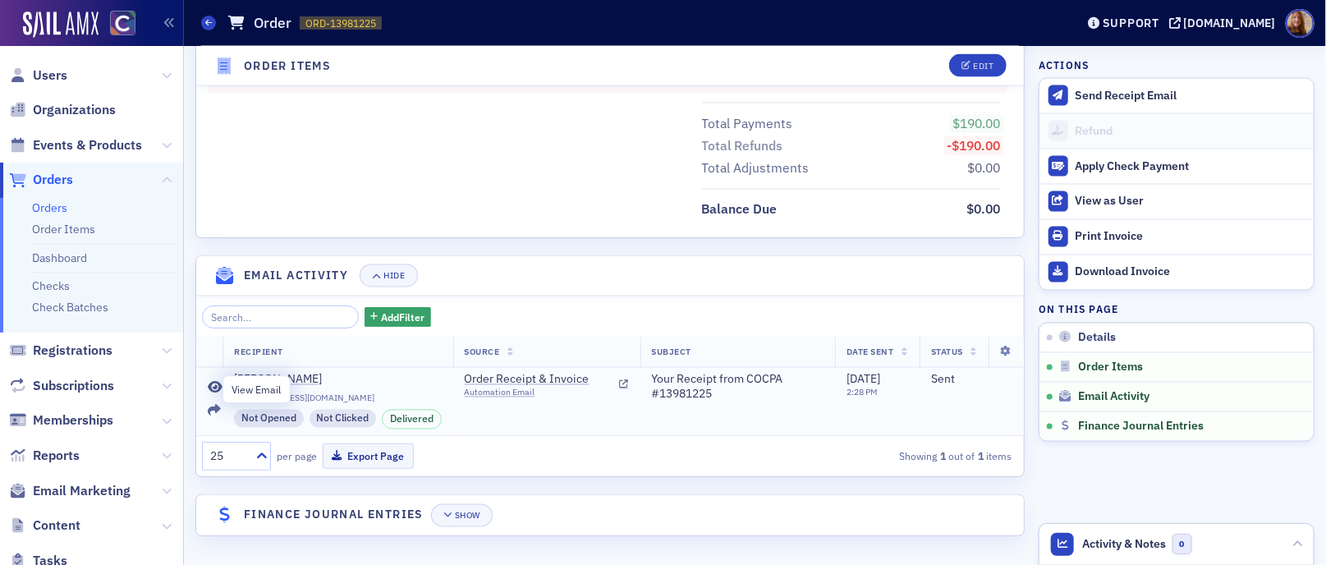
click at [216, 386] on icon at bounding box center [215, 388] width 15 height 13
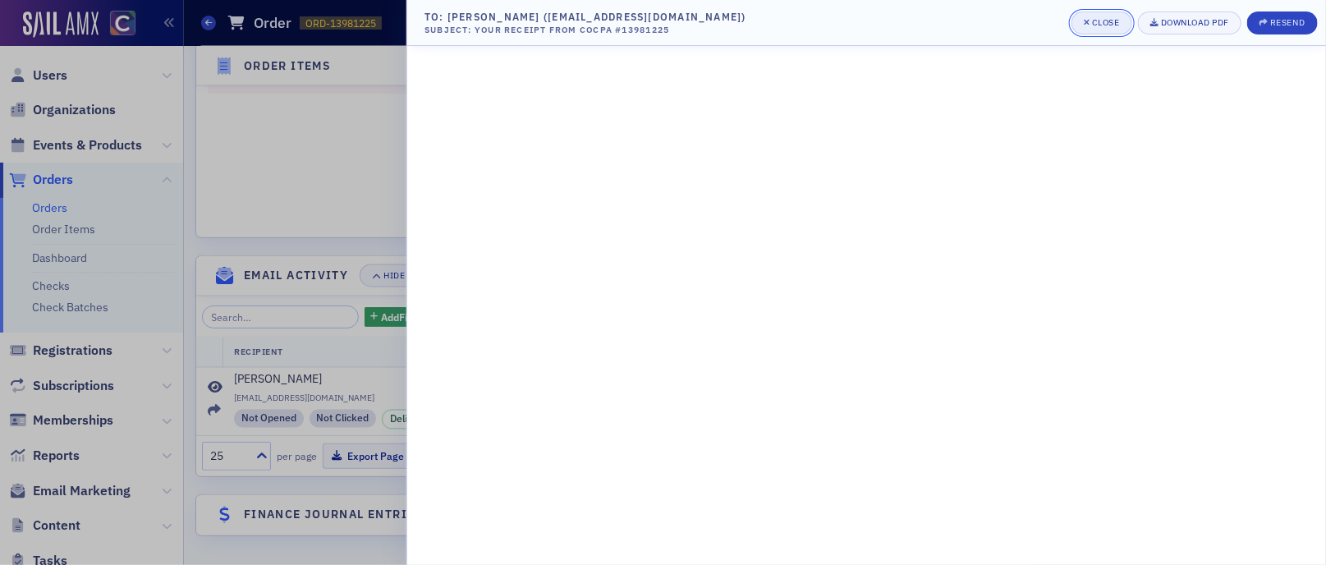
click at [1097, 18] on div "Close" at bounding box center [1106, 22] width 28 height 9
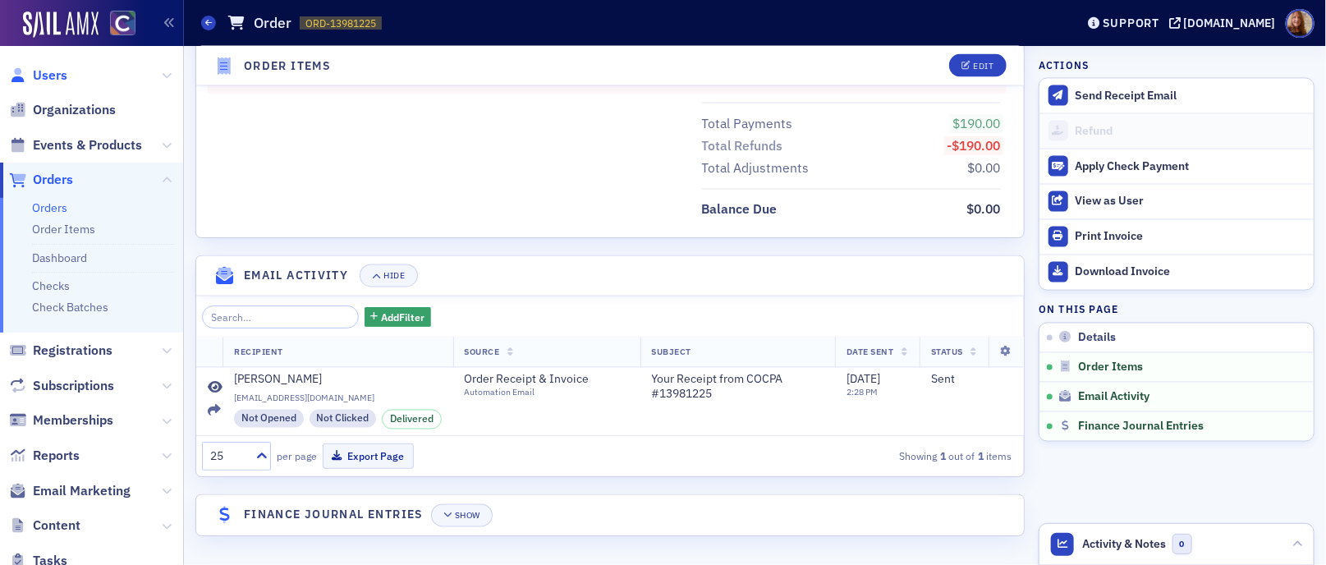
click at [47, 73] on span "Users" at bounding box center [50, 75] width 34 height 18
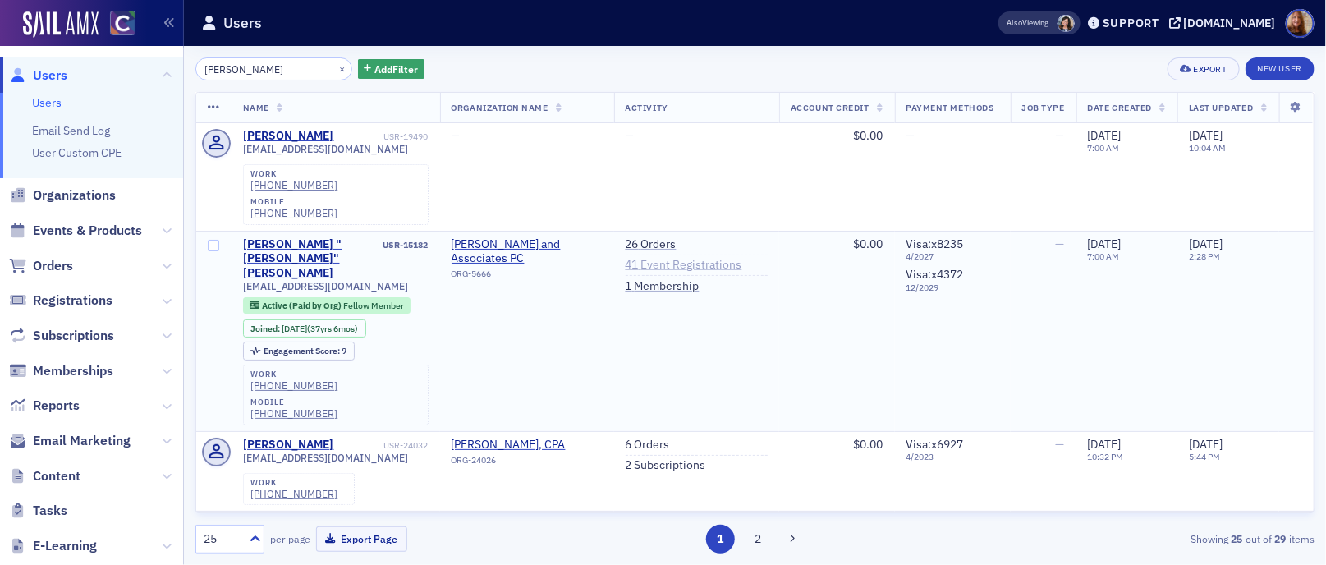
click at [690, 258] on link "41 Event Registrations" at bounding box center [684, 265] width 117 height 15
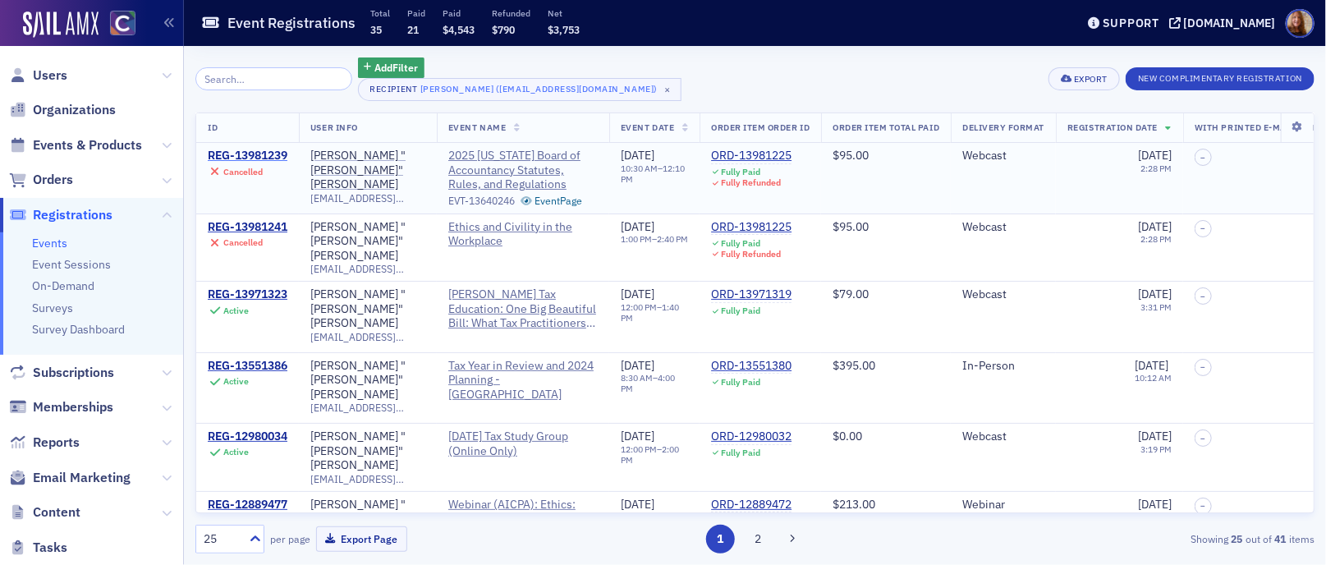
click at [264, 157] on div "REG-13981239" at bounding box center [248, 156] width 80 height 15
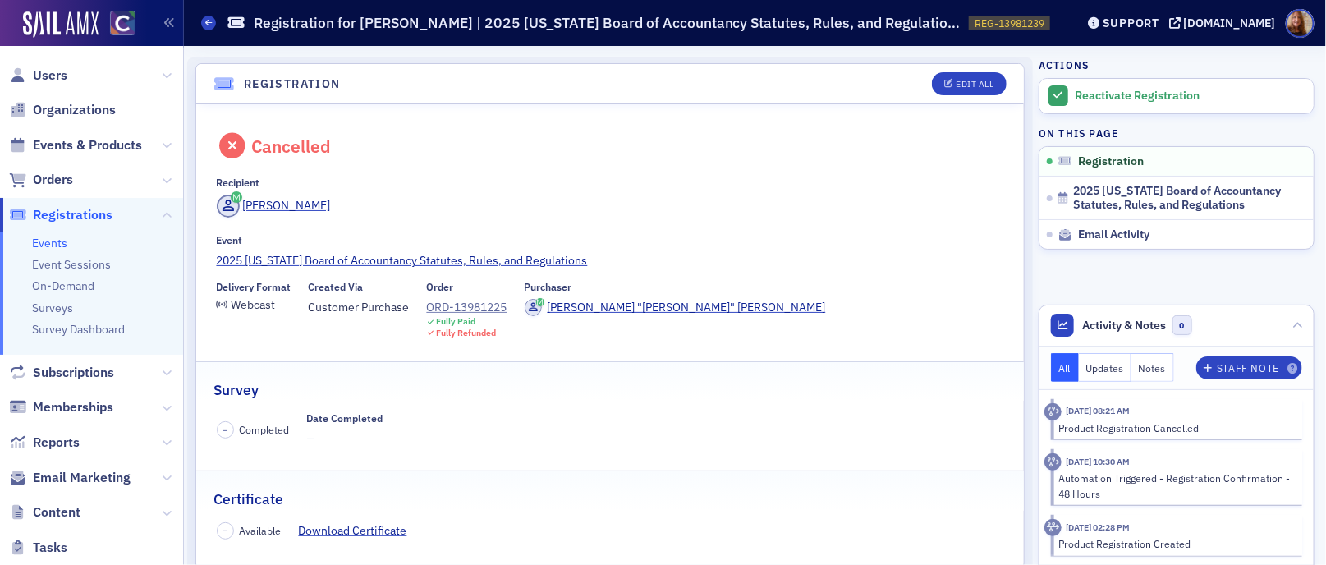
scroll to position [514, 0]
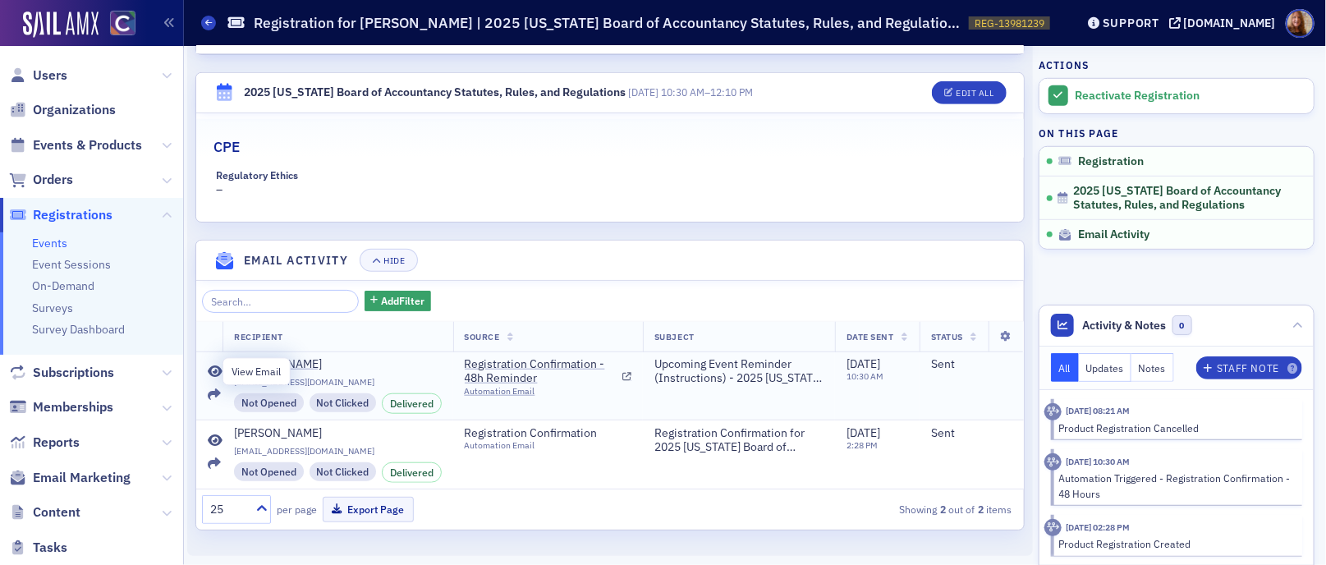
click at [215, 365] on icon at bounding box center [215, 371] width 15 height 13
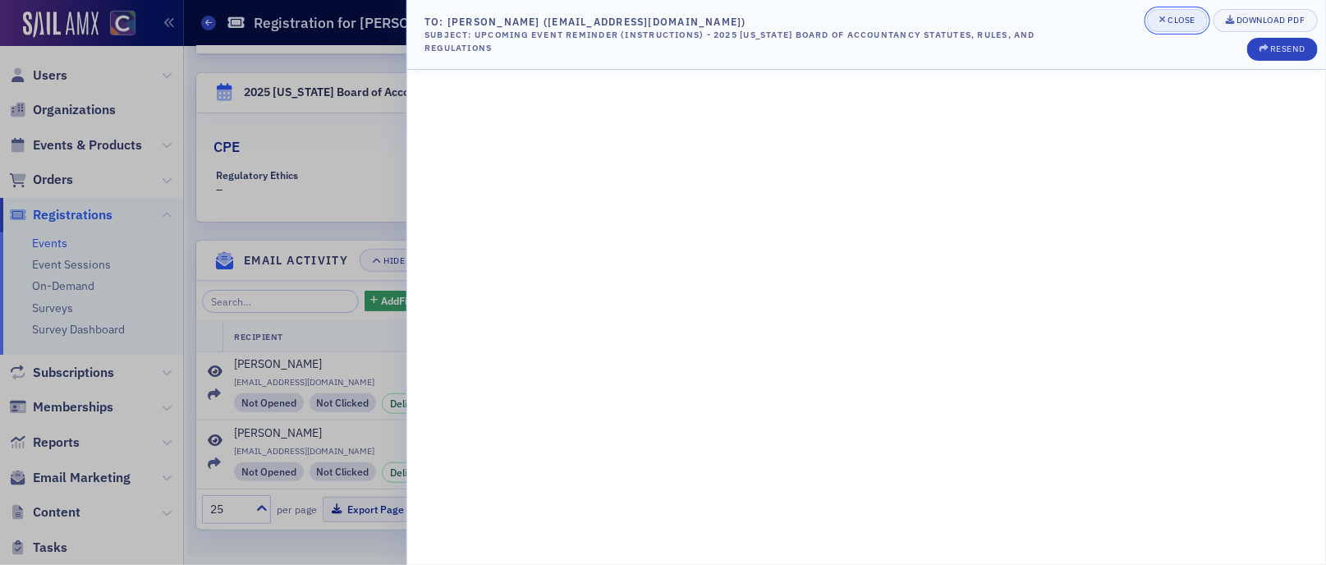
click at [1166, 21] on span "Close" at bounding box center [1177, 20] width 36 height 13
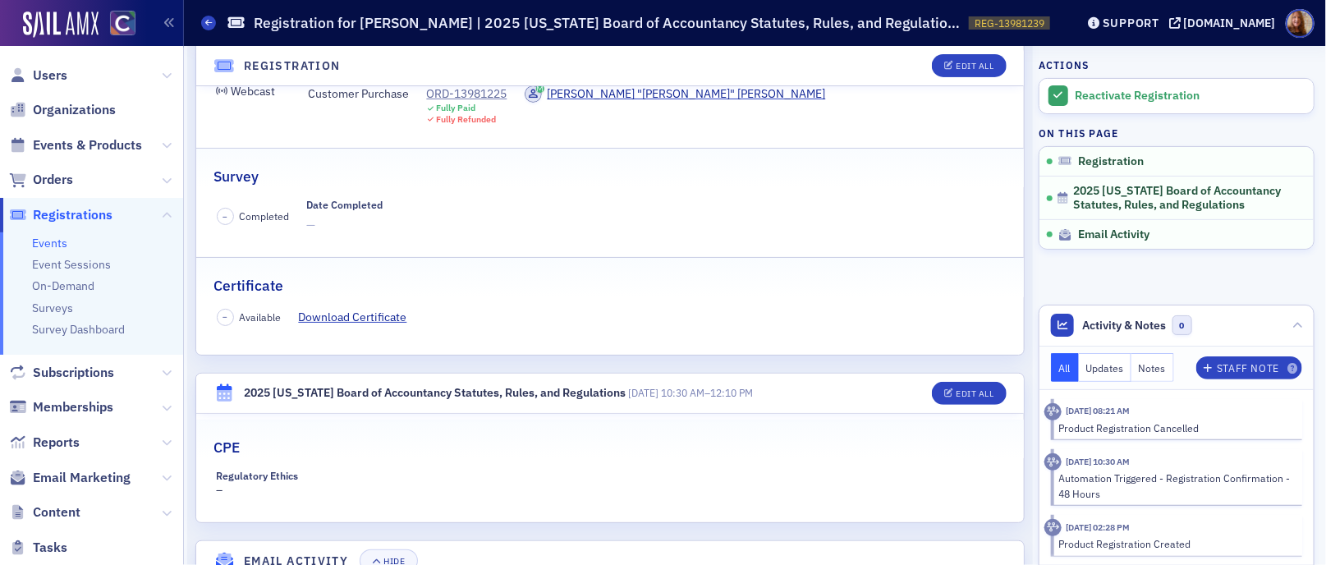
scroll to position [0, 0]
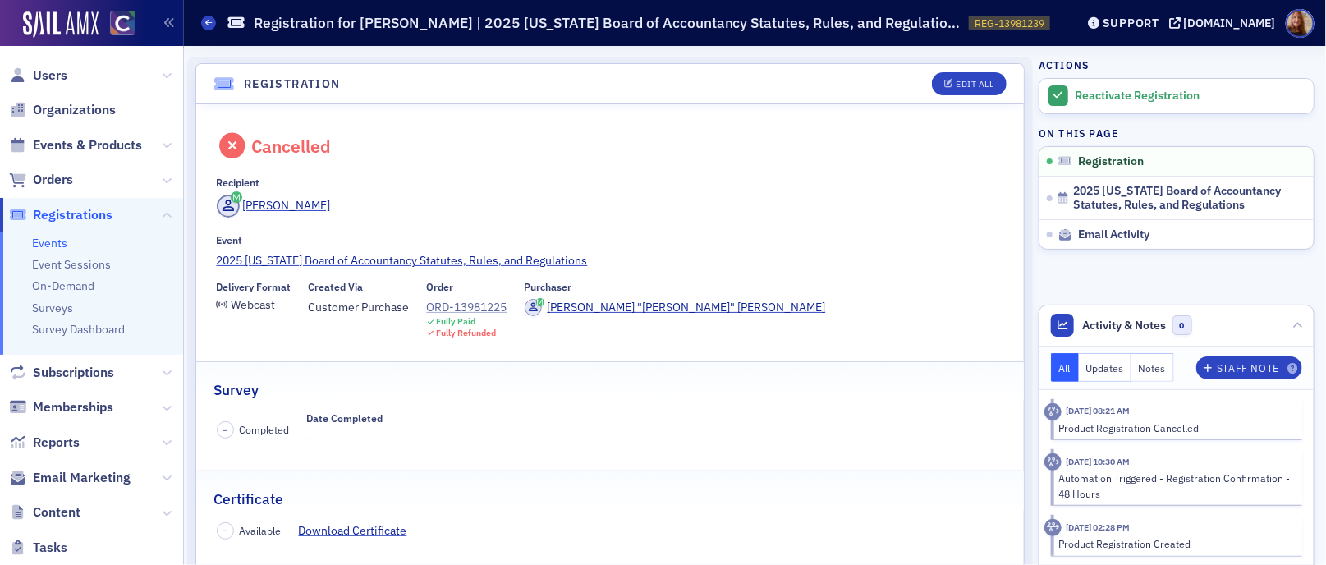
click at [461, 305] on div "ORD-13981225" at bounding box center [467, 307] width 80 height 17
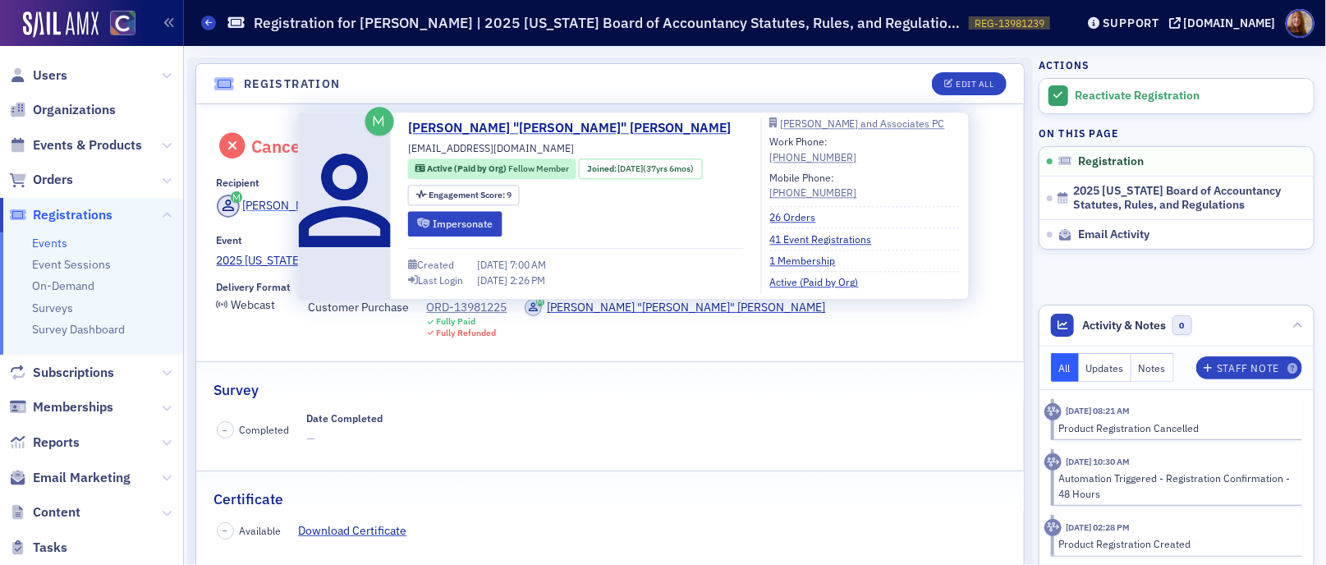
click at [287, 204] on div "[PERSON_NAME]" at bounding box center [286, 205] width 88 height 17
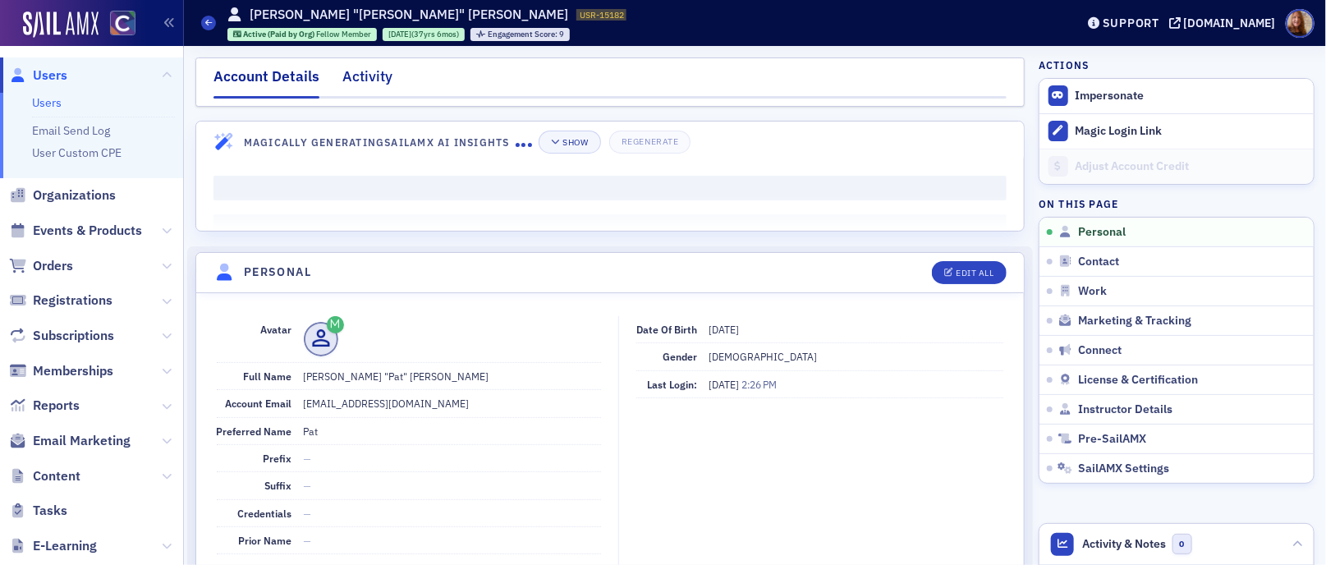
click at [370, 90] on div "Activity" at bounding box center [367, 81] width 50 height 30
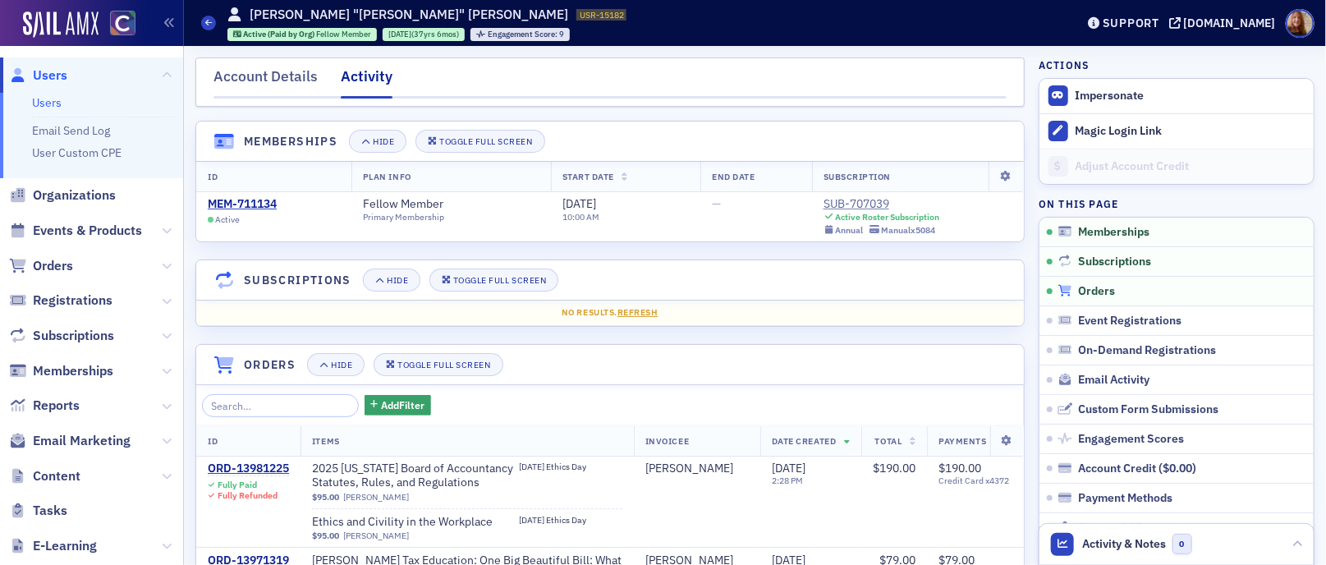
click at [1088, 295] on span "Orders" at bounding box center [1096, 291] width 37 height 15
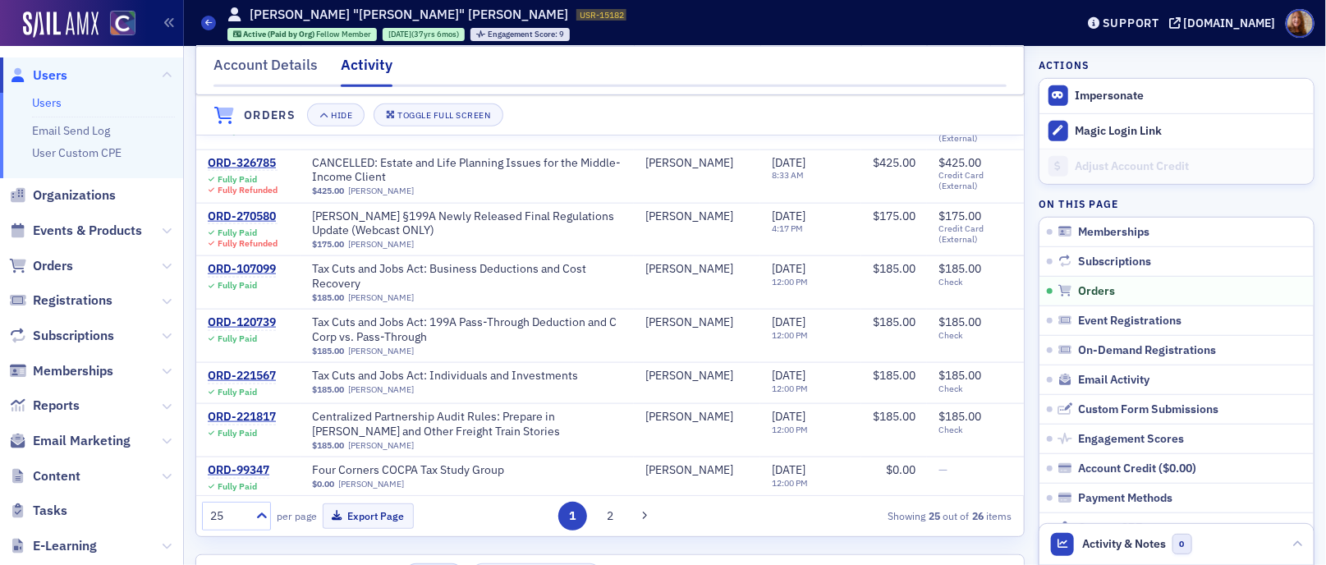
scroll to position [566, 0]
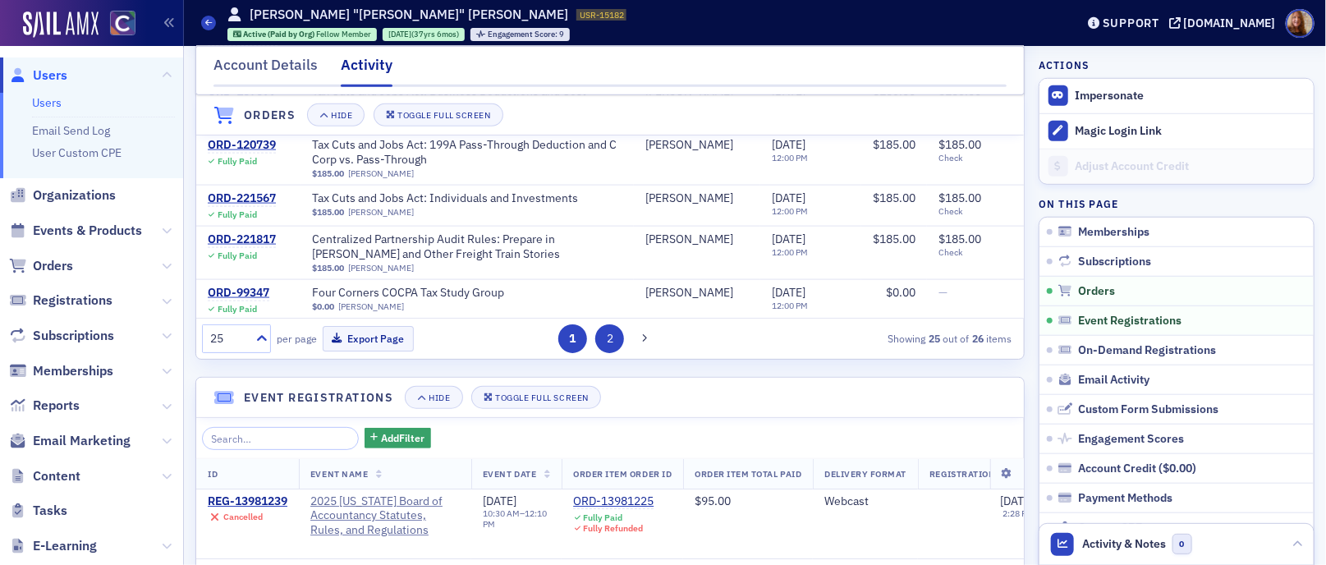
click at [612, 341] on button "2" at bounding box center [609, 338] width 29 height 29
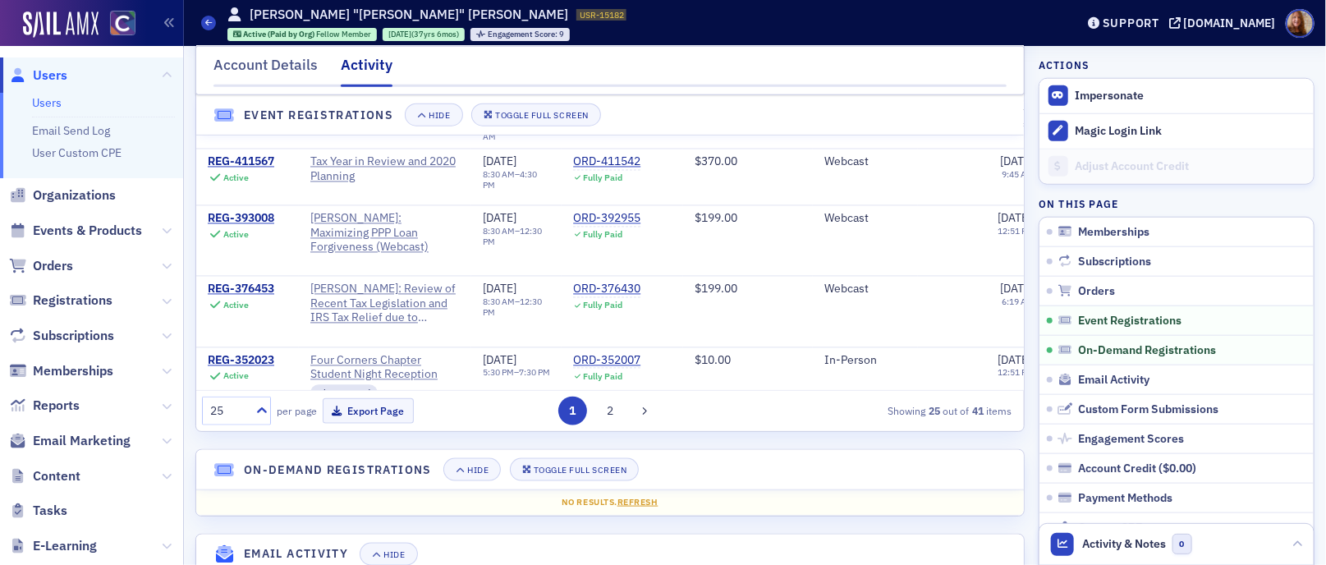
scroll to position [759, 0]
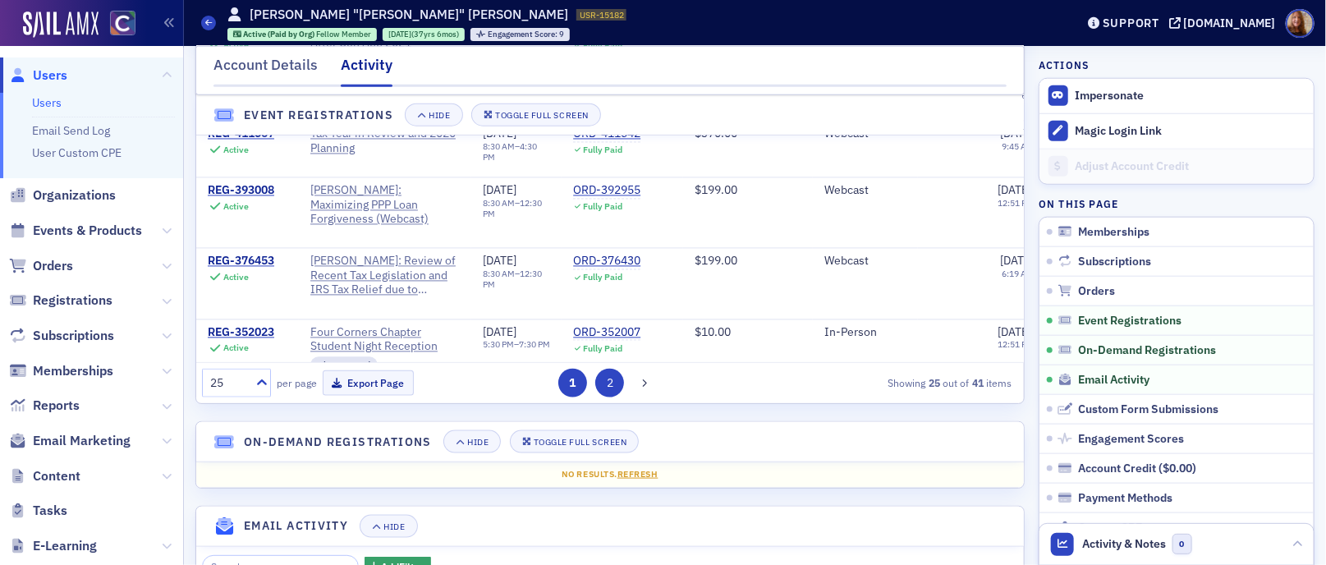
click at [598, 378] on button "2" at bounding box center [609, 383] width 29 height 29
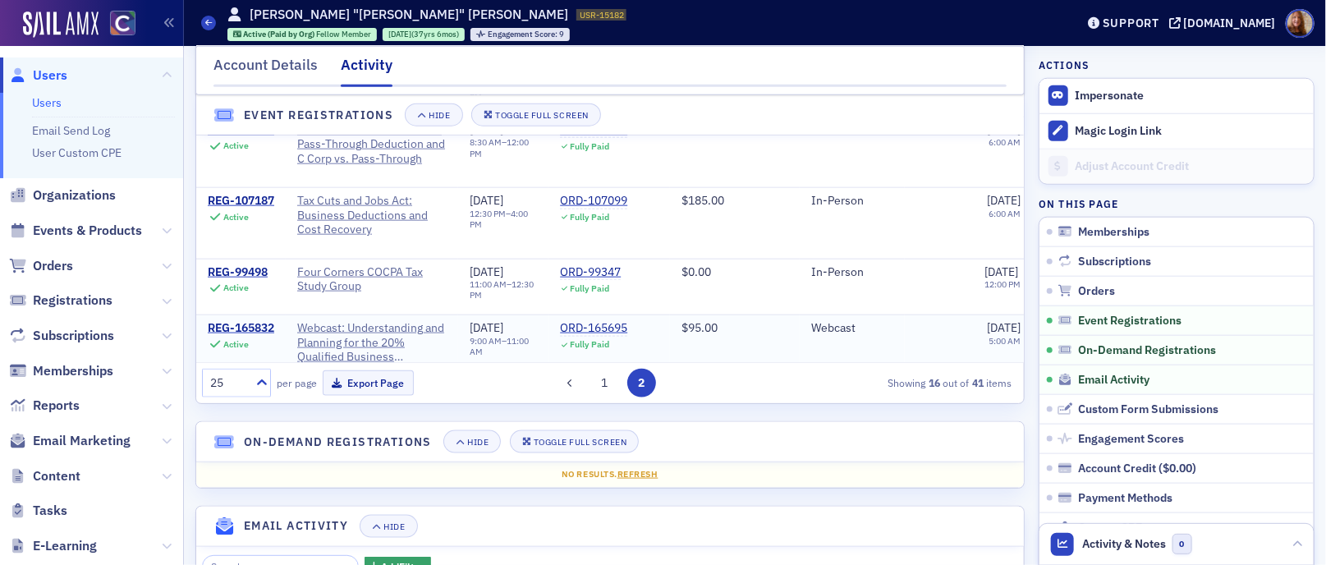
scroll to position [0, 0]
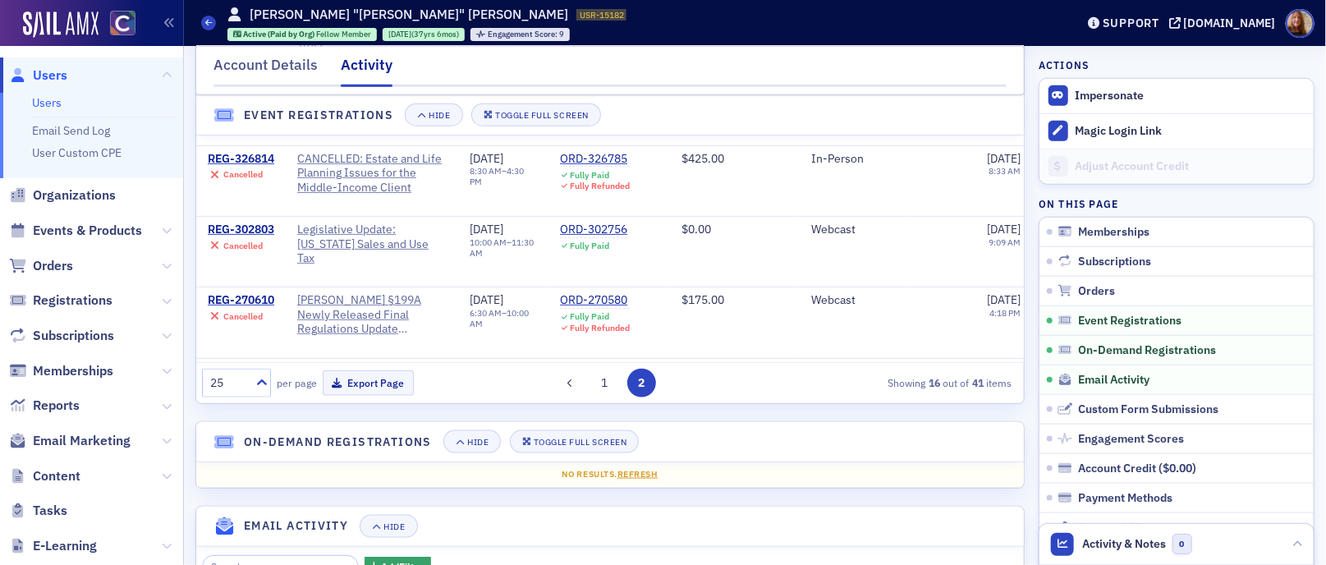
click at [36, 96] on link "Users" at bounding box center [47, 102] width 30 height 15
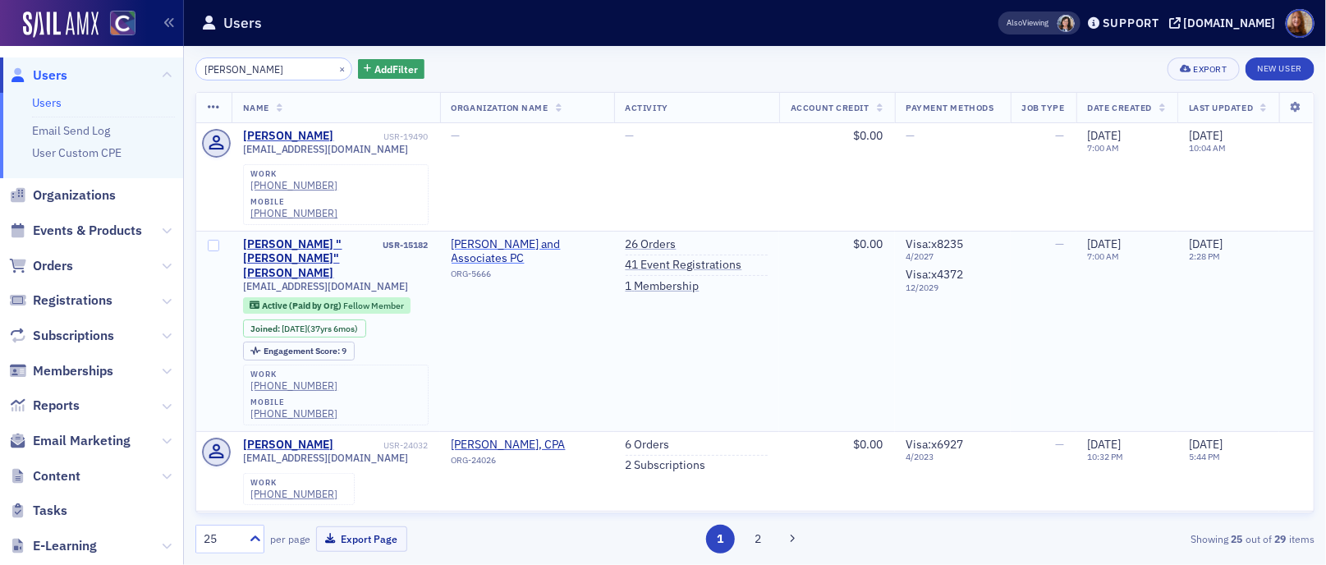
click at [501, 237] on span "[PERSON_NAME] and Associates PC" at bounding box center [526, 251] width 151 height 29
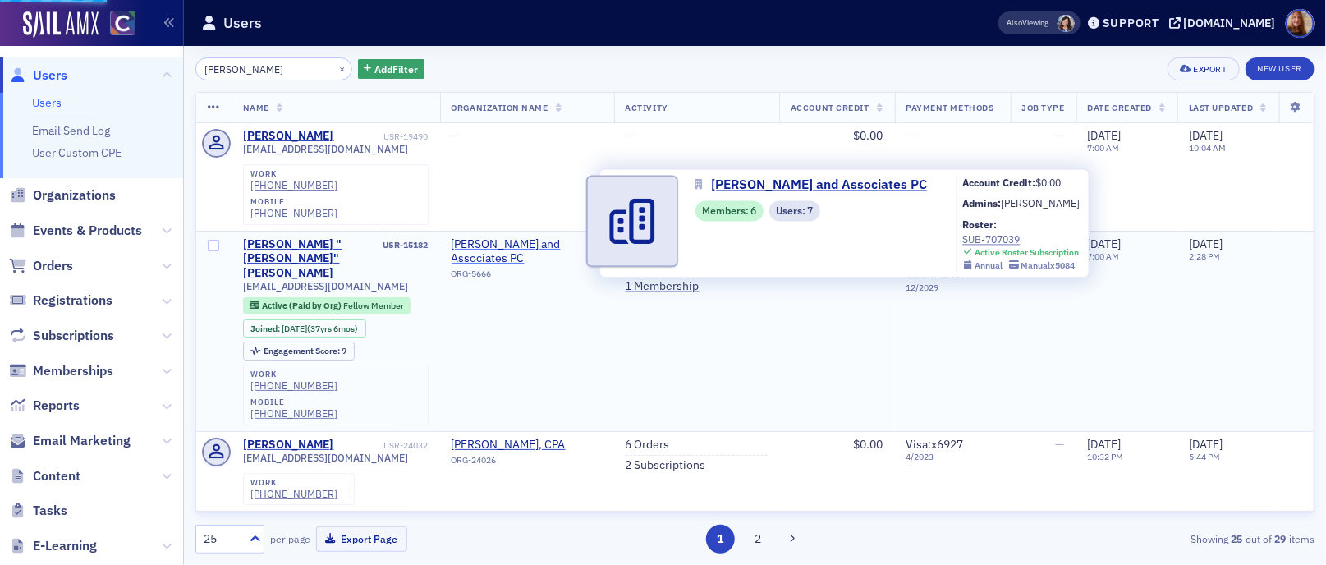
select select "US"
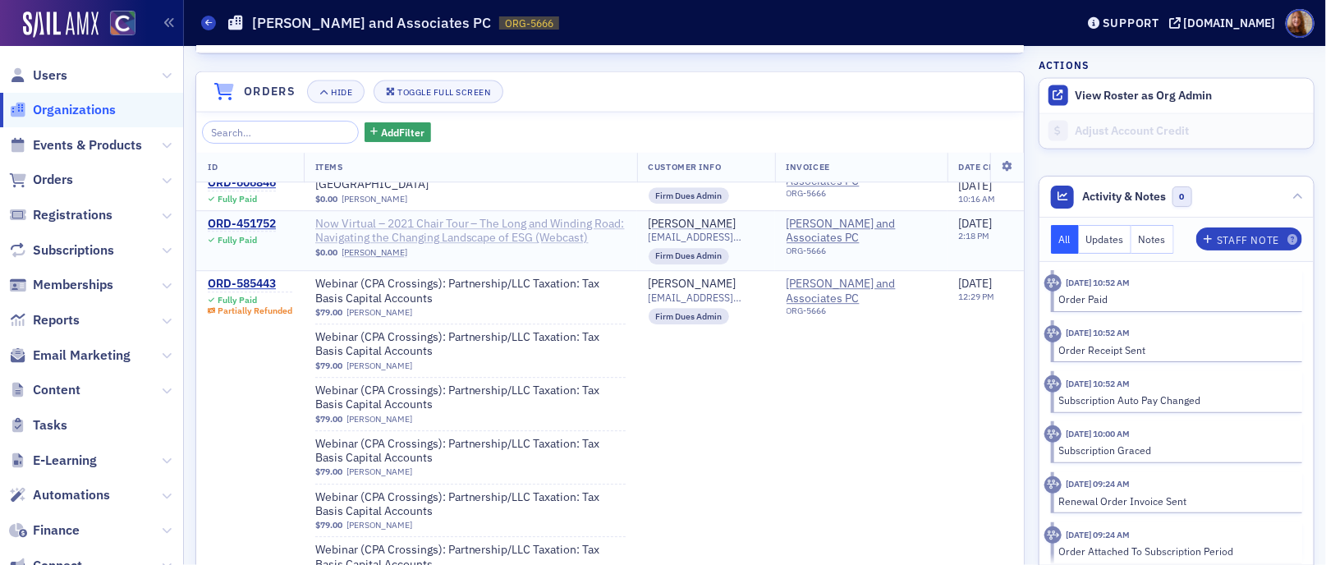
scroll to position [2269, 0]
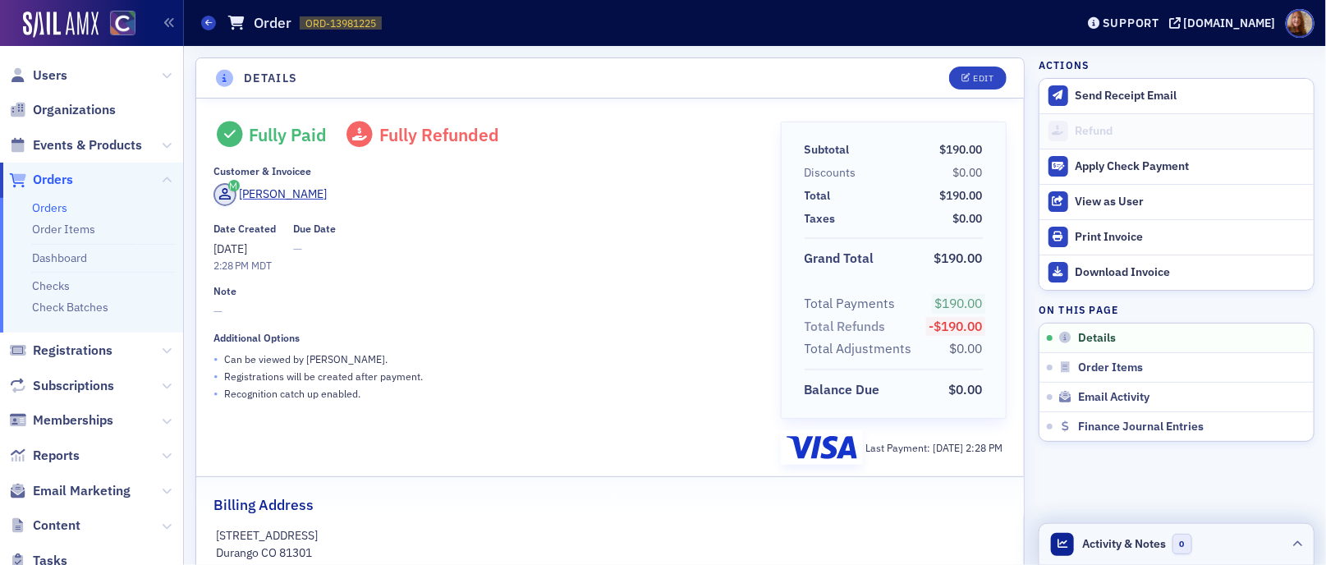
click at [1083, 548] on span "Activity & Notes" at bounding box center [1125, 543] width 84 height 17
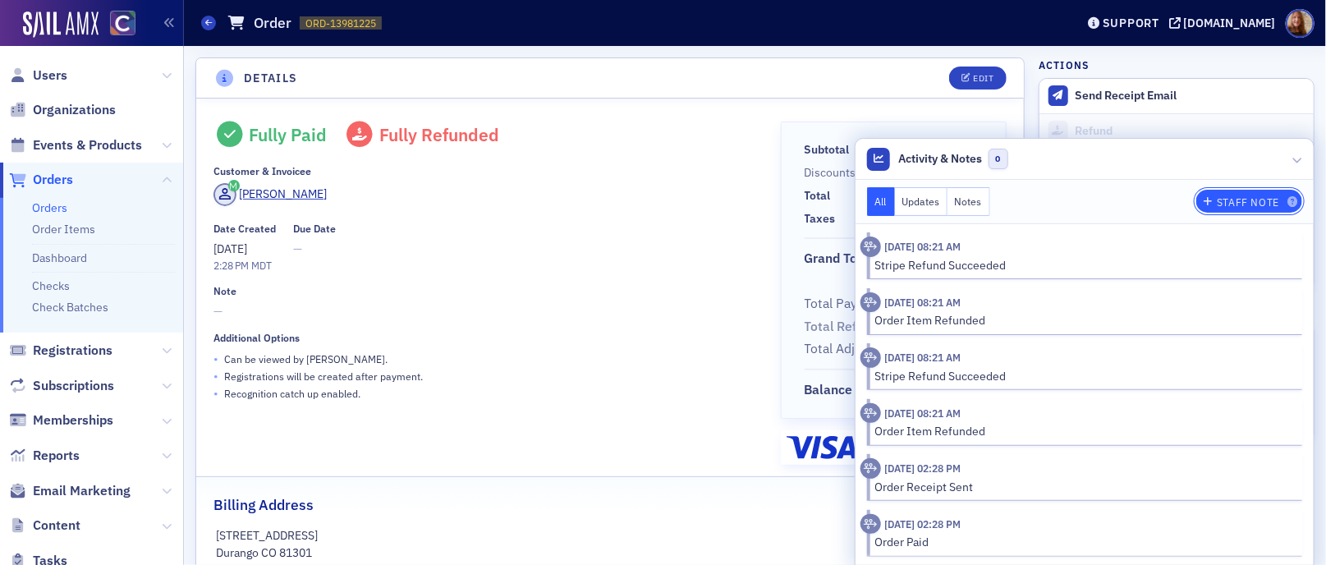
click at [1260, 198] on div "Staff Note" at bounding box center [1248, 202] width 62 height 9
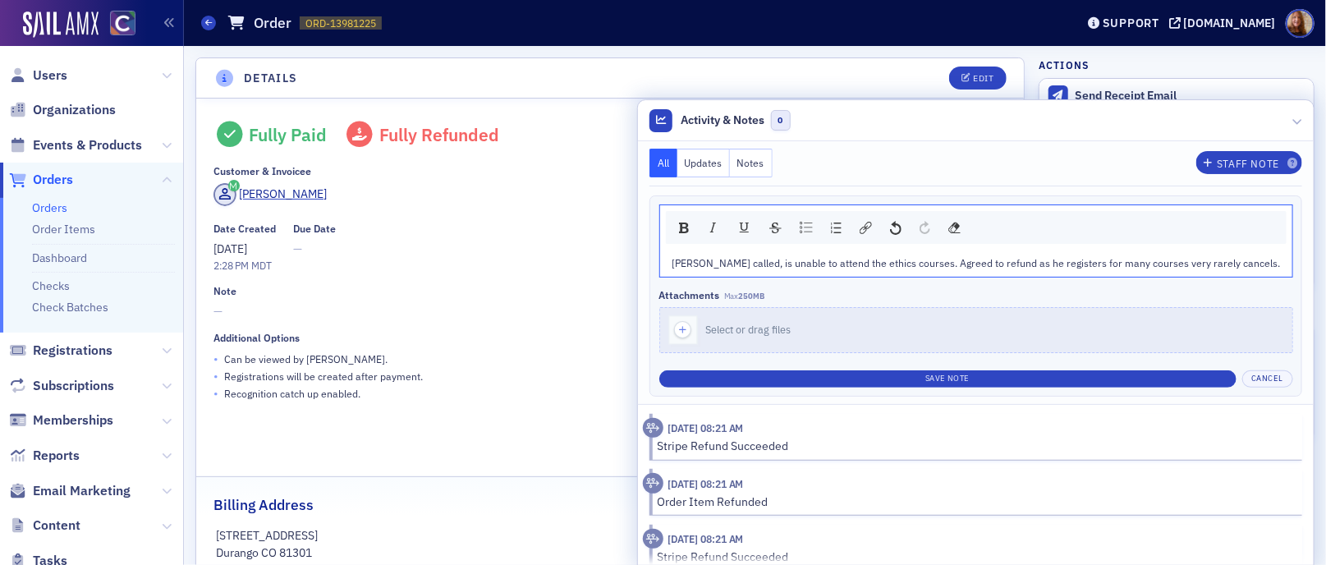
click at [958, 259] on span "Pat called, is unable to attend the ethics courses. Agreed to refund as he regi…" at bounding box center [976, 262] width 608 height 13
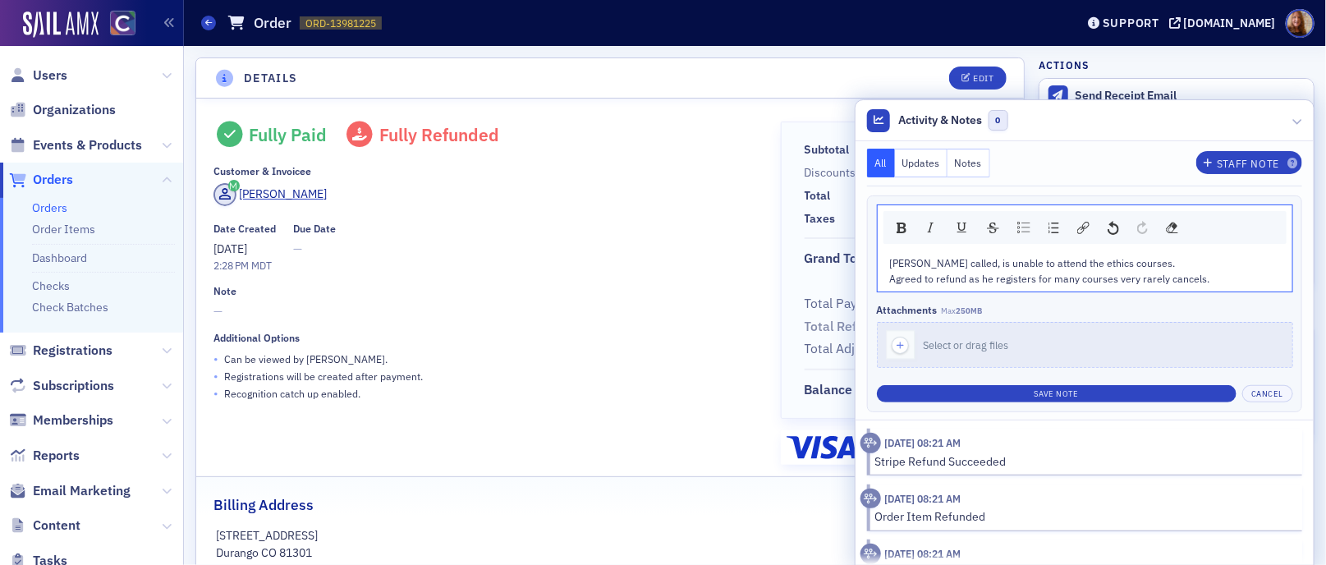
click at [982, 274] on span "Agreed to refund as he registers for many courses very rarely cancels." at bounding box center [1050, 278] width 320 height 13
click at [1076, 279] on span "Agreed to refund as he and the firm registers for many courses very rarely canc…" at bounding box center [1079, 278] width 378 height 13
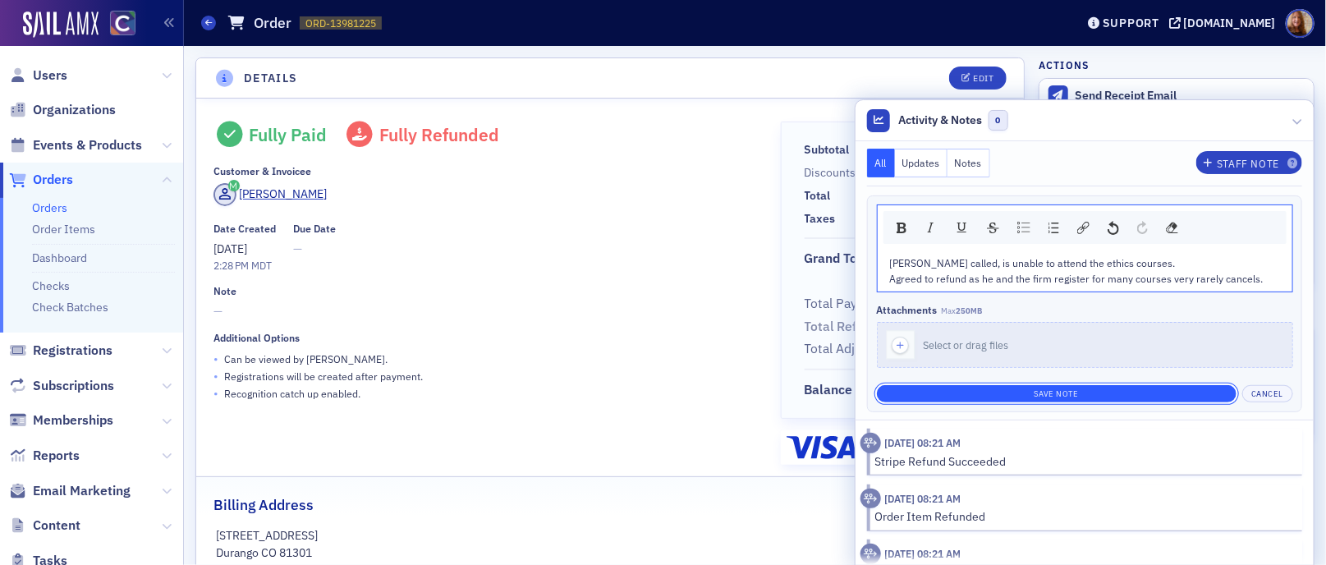
click at [1059, 396] on button "Save Note" at bounding box center [1057, 393] width 360 height 17
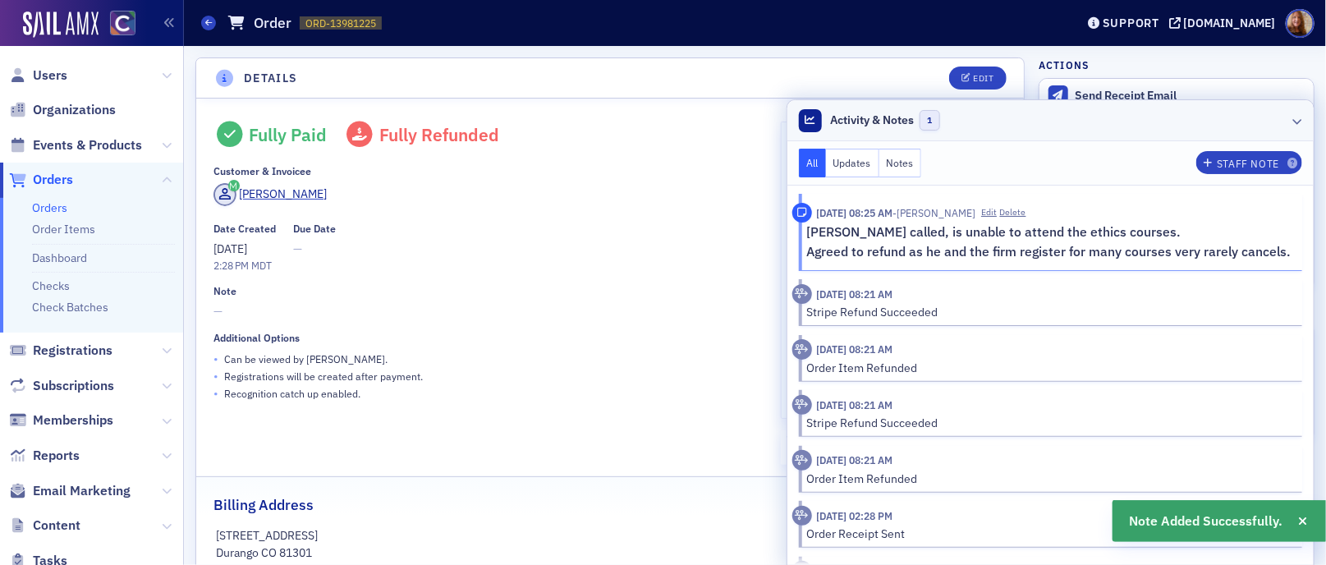
click at [1141, 117] on header "Activity & Notes 1" at bounding box center [1050, 120] width 527 height 41
